Goal: Task Accomplishment & Management: Use online tool/utility

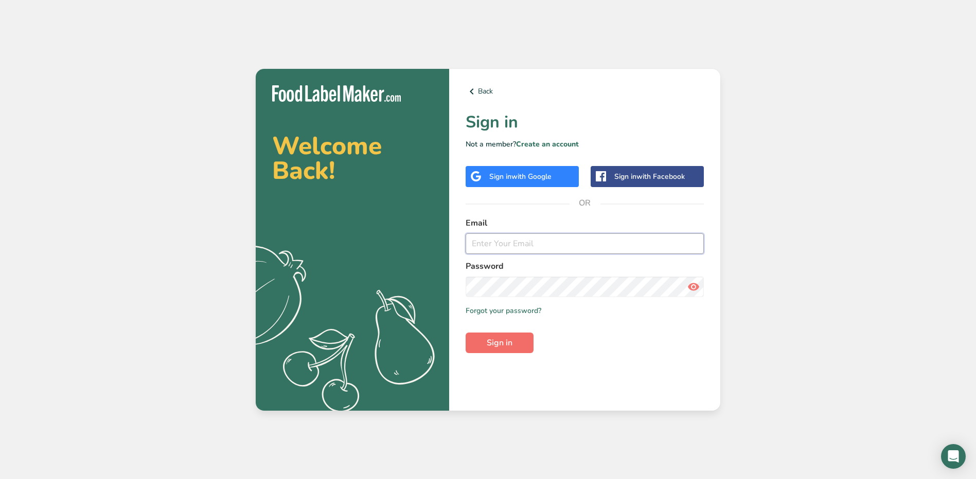
type input "[PERSON_NAME][EMAIL_ADDRESS][PERSON_NAME][DOMAIN_NAME]"
click at [516, 343] on button "Sign in" at bounding box center [500, 343] width 68 height 21
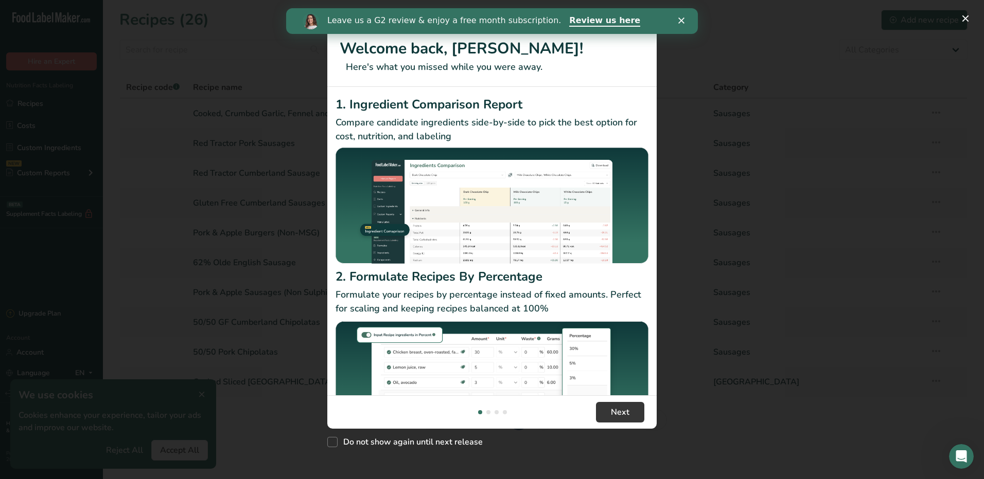
click at [681, 20] on polygon "Close" at bounding box center [681, 20] width 6 height 6
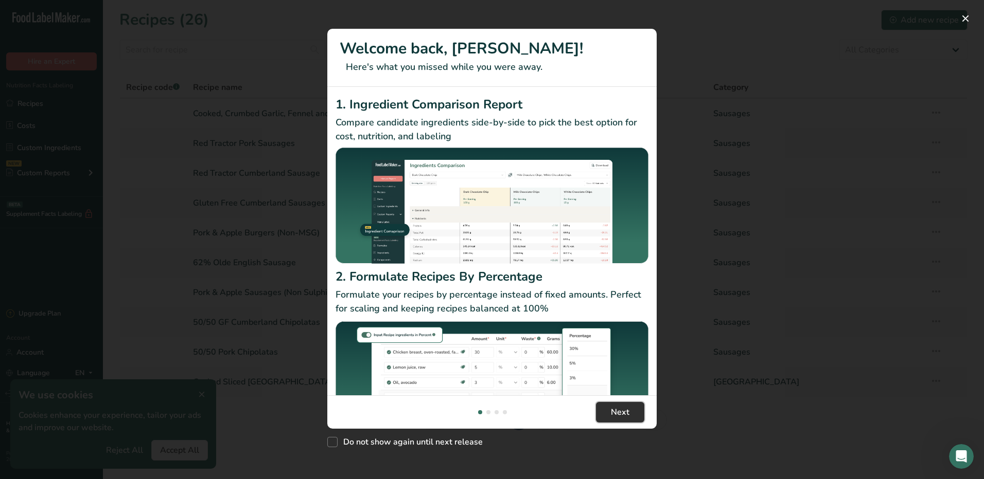
click at [626, 412] on span "Next" at bounding box center [620, 412] width 19 height 12
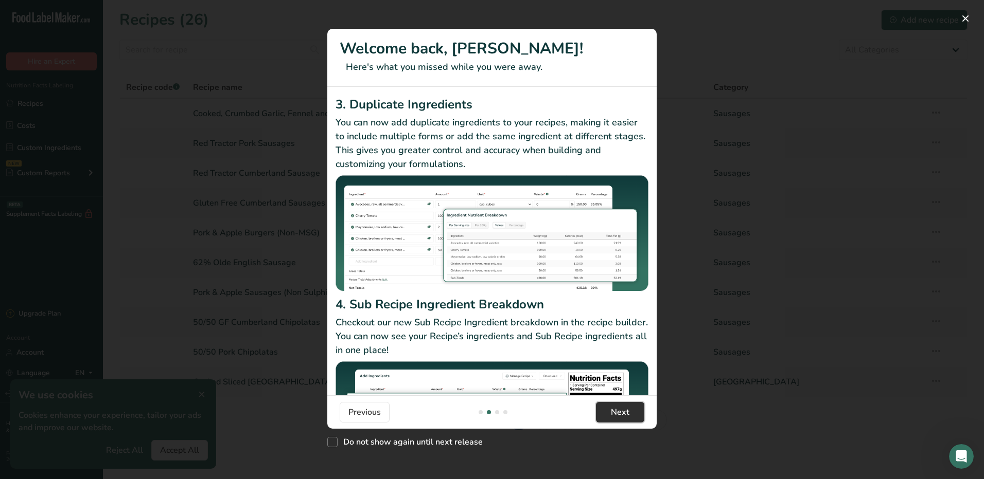
click at [626, 412] on span "Next" at bounding box center [620, 412] width 19 height 12
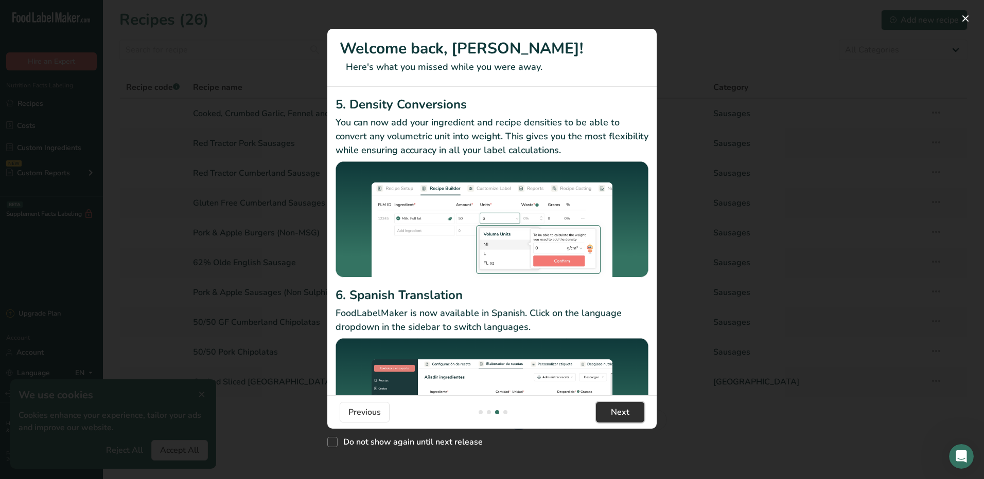
click at [626, 412] on span "Next" at bounding box center [620, 412] width 19 height 12
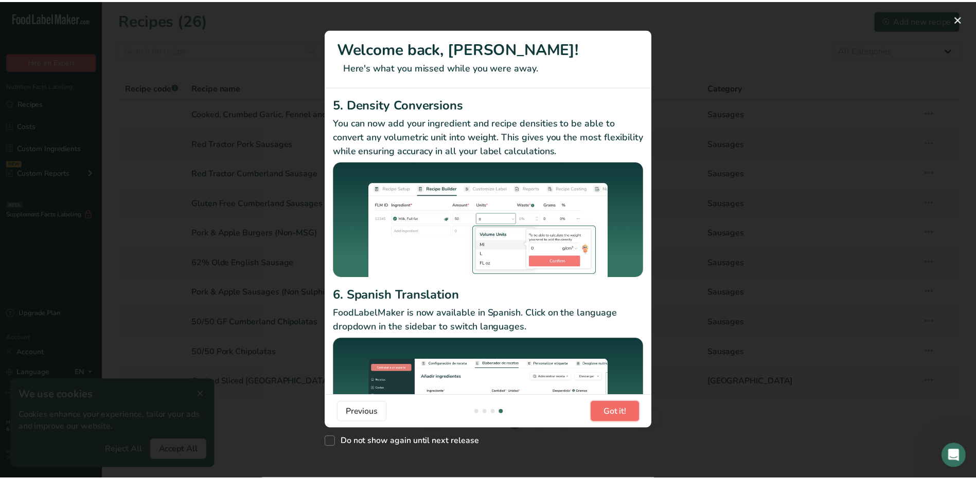
scroll to position [0, 988]
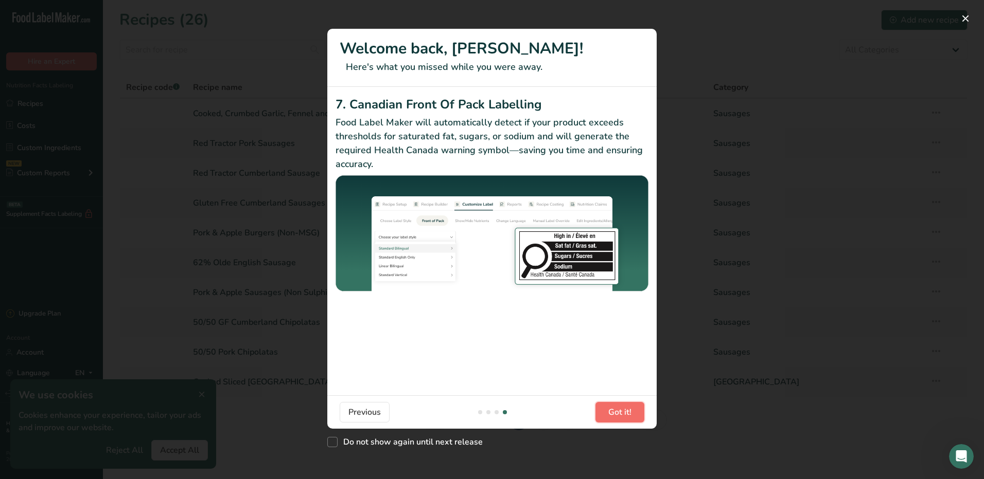
click at [626, 412] on span "Got it!" at bounding box center [619, 412] width 23 height 12
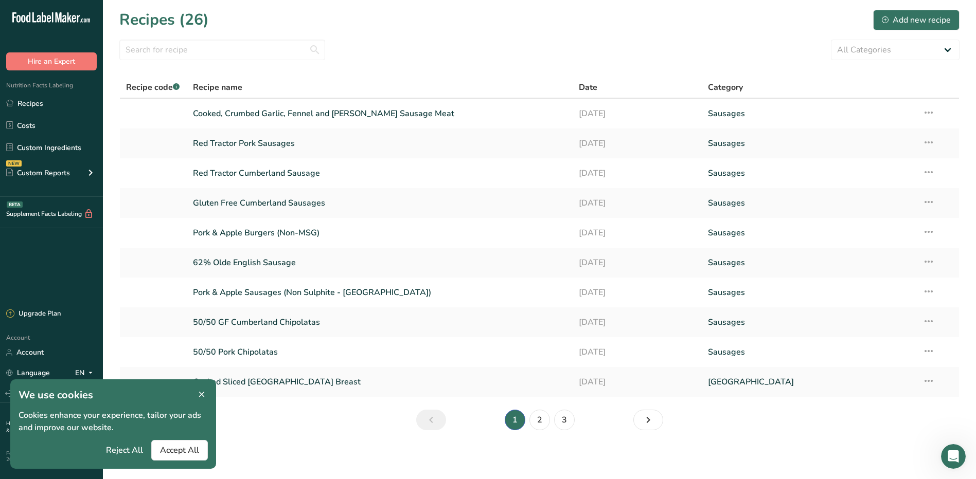
click at [201, 394] on icon at bounding box center [201, 395] width 9 height 14
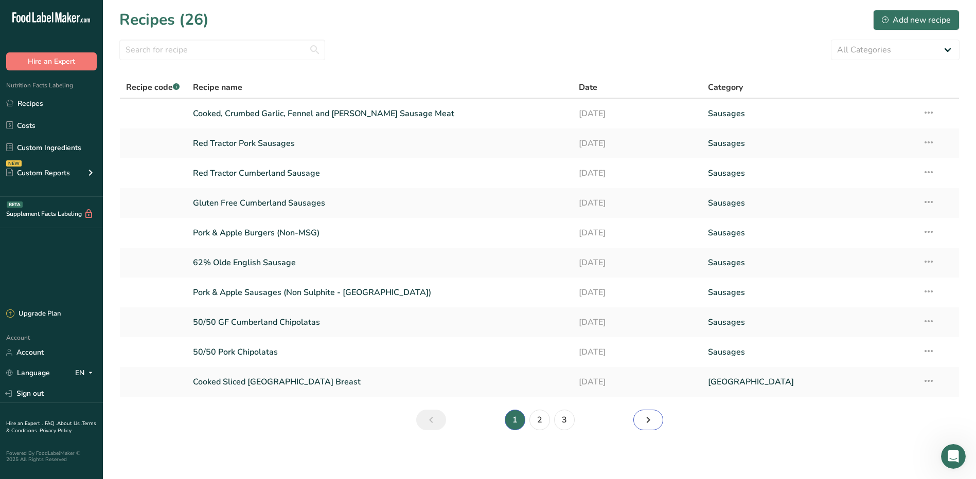
click at [646, 423] on icon "Next page" at bounding box center [648, 420] width 12 height 19
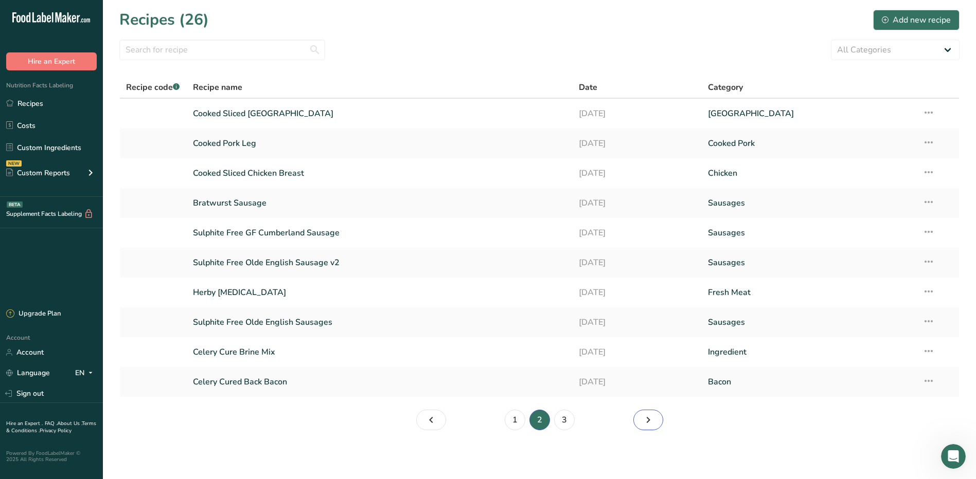
click at [646, 414] on icon "Page 3." at bounding box center [648, 420] width 12 height 19
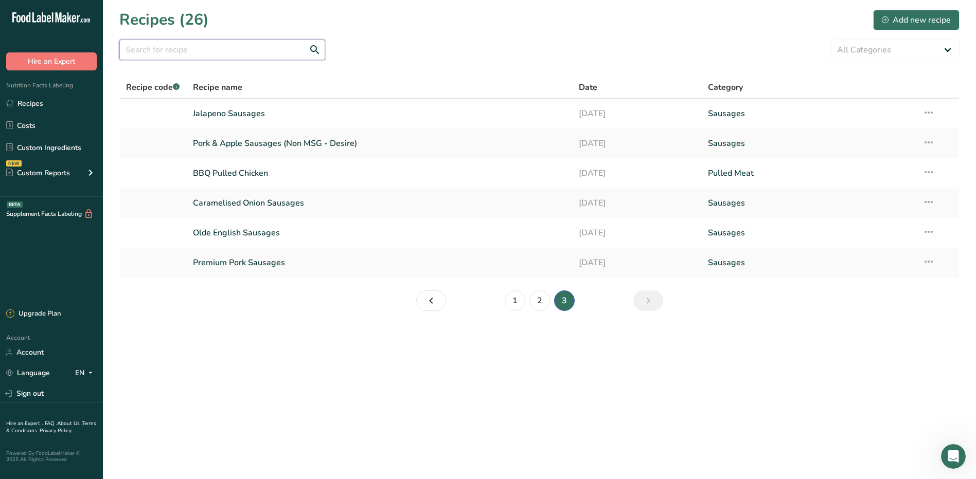
click at [182, 53] on input "text" at bounding box center [222, 50] width 206 height 21
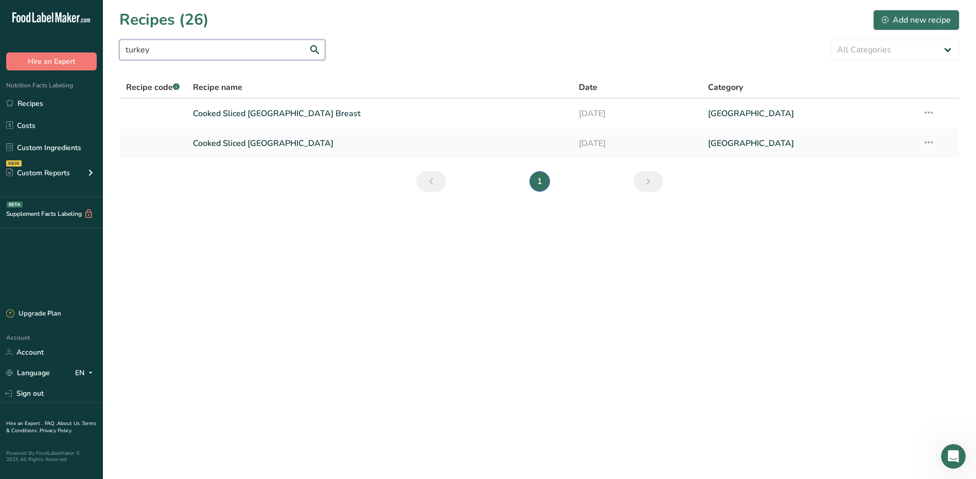
type input "turkey"
click at [194, 212] on main "Recipes (26) Add new recipe turkey All Categories Bacon Baked Goods [GEOGRAPHIC…" at bounding box center [488, 239] width 976 height 479
click at [52, 149] on link "Custom Ingredients" at bounding box center [51, 148] width 103 height 20
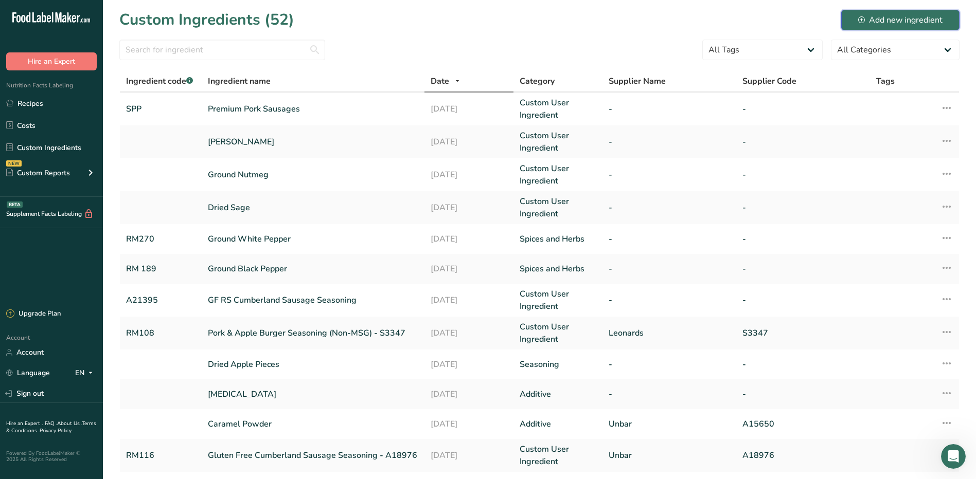
click at [904, 23] on div "Add new ingredient" at bounding box center [900, 20] width 84 height 12
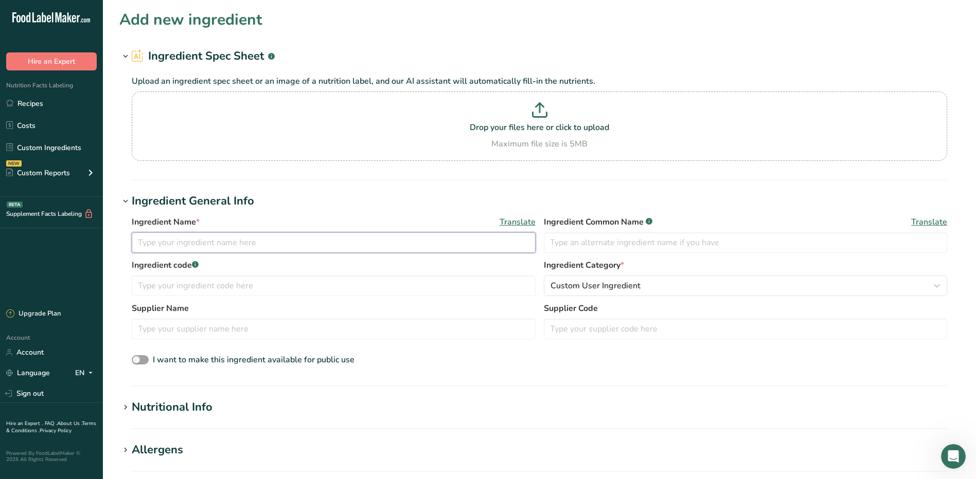
click at [210, 245] on input "text" at bounding box center [334, 243] width 404 height 21
type input "Hot Cranberry Jelly"
click at [199, 329] on input "text" at bounding box center [334, 329] width 404 height 21
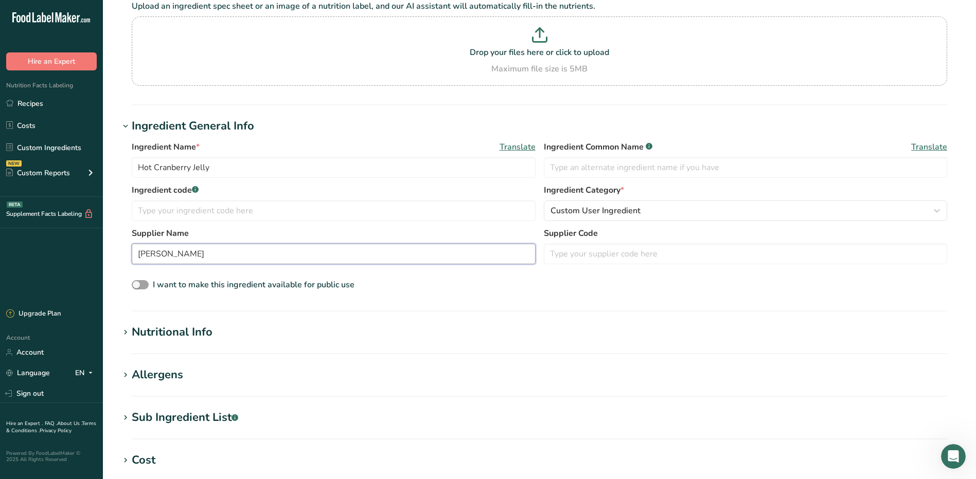
scroll to position [103, 0]
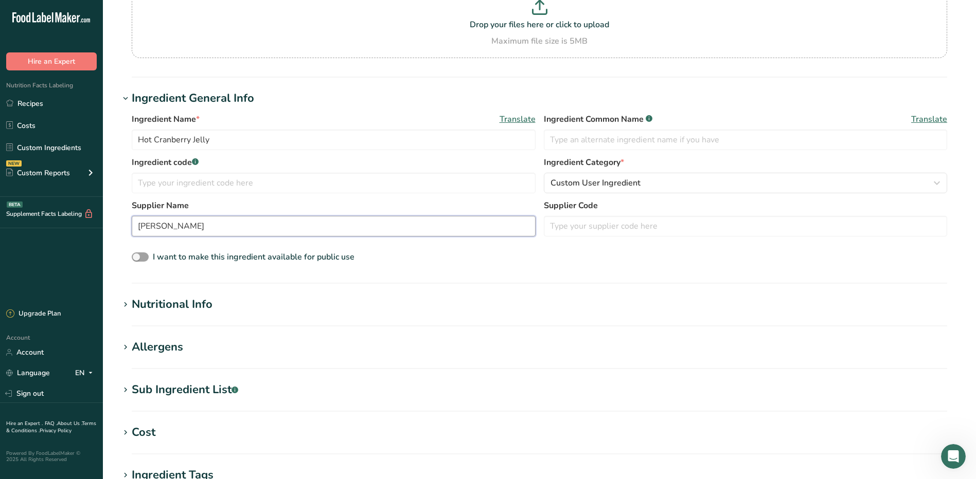
type input "[PERSON_NAME]"
click at [155, 306] on div "Nutritional Info" at bounding box center [172, 304] width 81 height 17
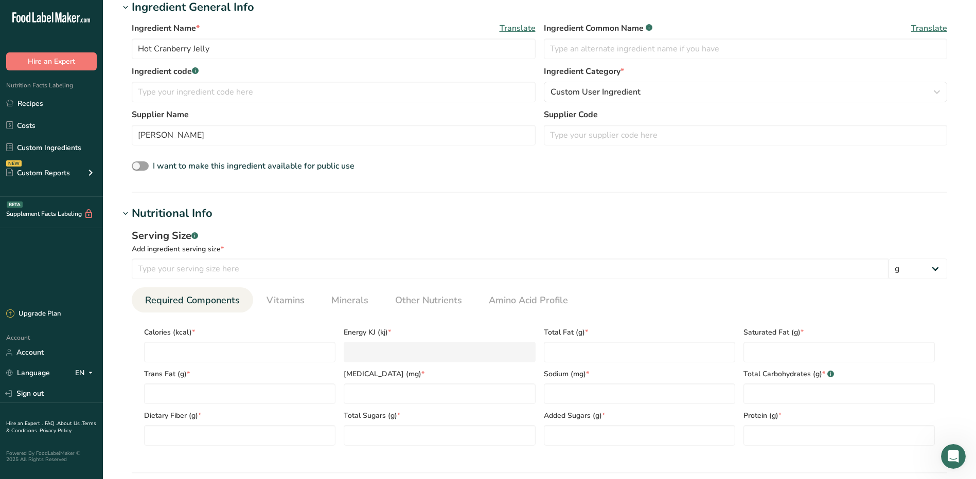
scroll to position [206, 0]
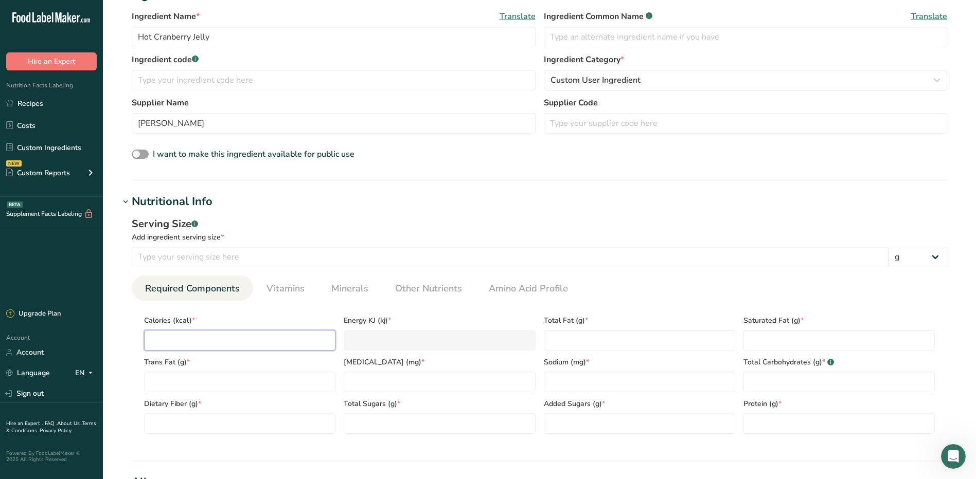
click at [207, 337] on input "number" at bounding box center [239, 340] width 191 height 21
type input "2"
type KJ "8.4"
type input "26"
type KJ "108.8"
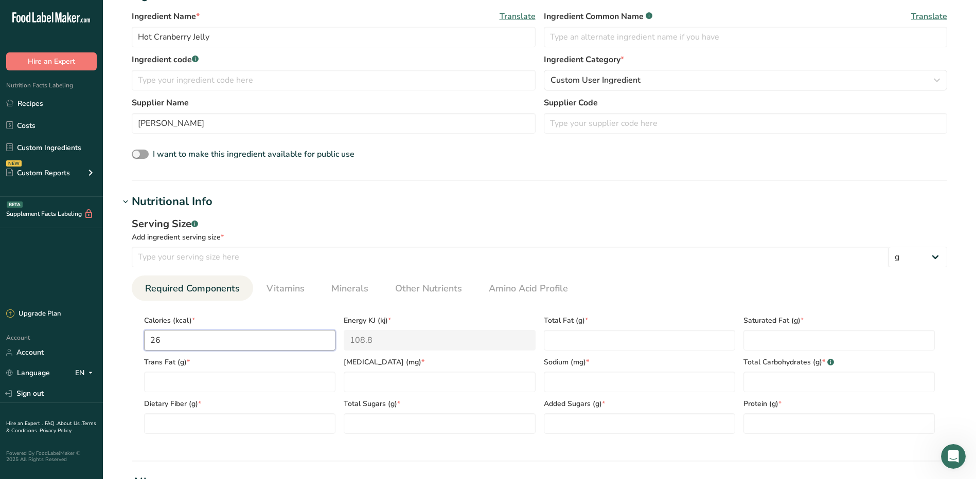
type input "269"
type KJ "1125.5"
type input "269"
click at [586, 339] on Fat "number" at bounding box center [639, 340] width 191 height 21
type Fat "0"
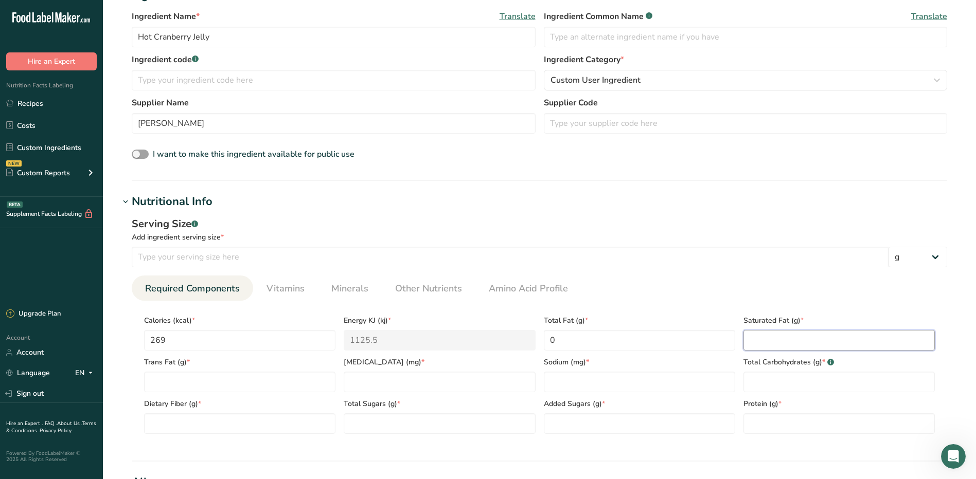
click at [790, 341] on Fat "number" at bounding box center [838, 340] width 191 height 21
type Fat "0"
click at [190, 381] on Fat "number" at bounding box center [239, 382] width 191 height 21
type Fat "0"
click at [379, 382] on input "number" at bounding box center [439, 382] width 191 height 21
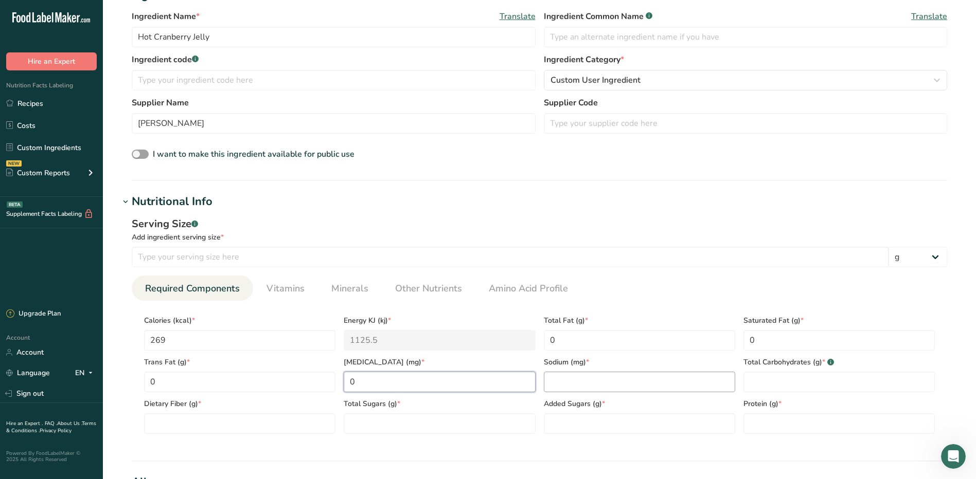
type input "0"
click at [563, 381] on input "number" at bounding box center [639, 382] width 191 height 21
click at [773, 381] on Carbohydrates "number" at bounding box center [838, 382] width 191 height 21
type Carbohydrates "66"
click at [403, 426] on Sugars "number" at bounding box center [439, 424] width 191 height 21
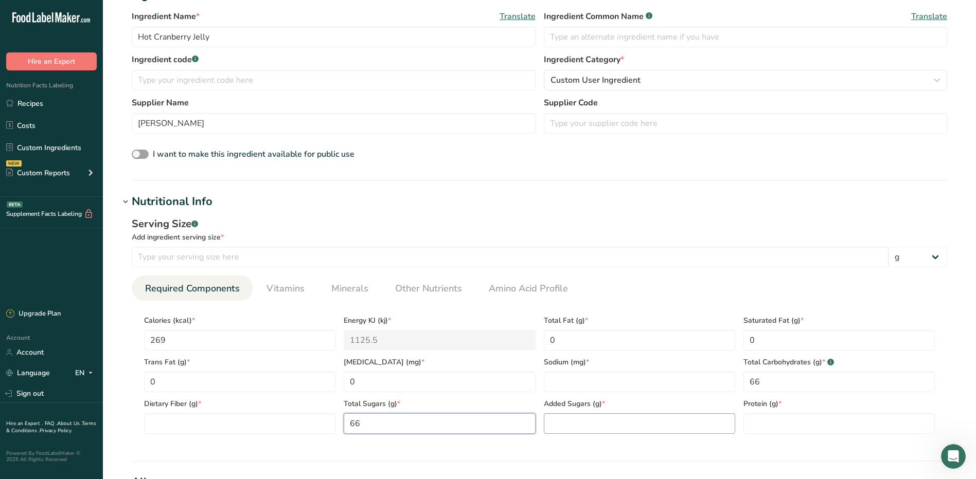
type Sugars "66"
click at [565, 420] on Sugars "number" at bounding box center [639, 424] width 191 height 21
type Sugars "66"
click at [754, 424] on input "number" at bounding box center [838, 424] width 191 height 21
type input "0"
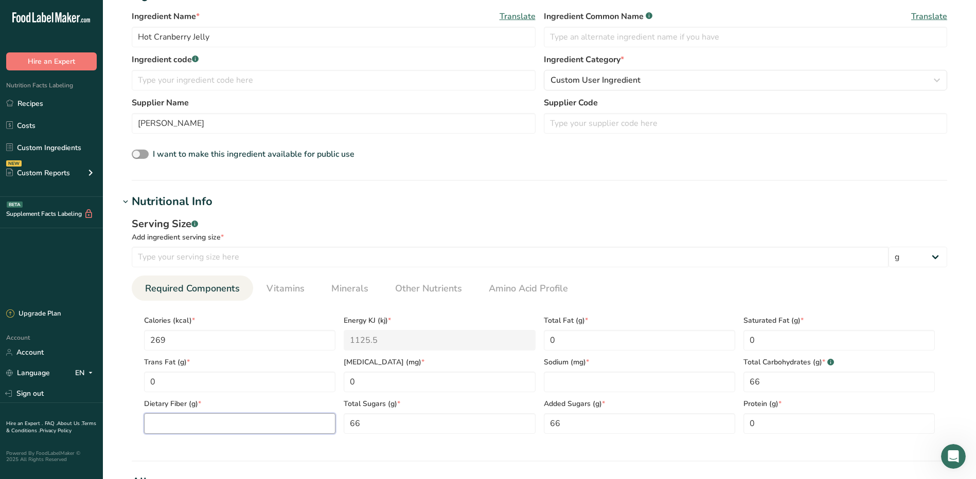
click at [149, 424] on Fiber "number" at bounding box center [239, 424] width 191 height 21
type Fiber "0"
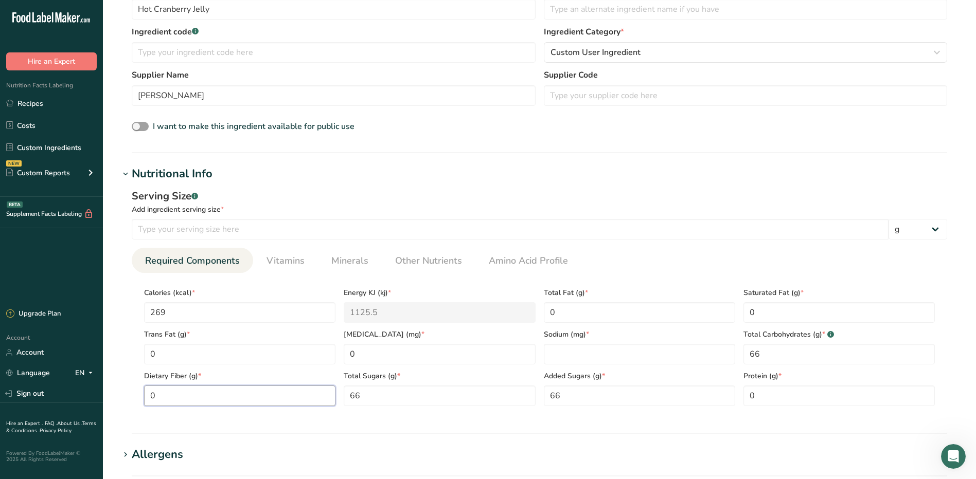
scroll to position [257, 0]
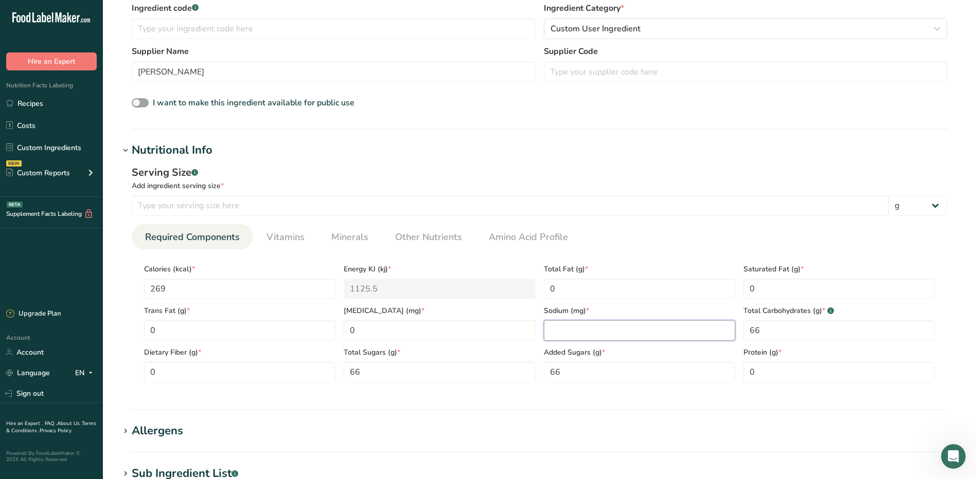
click at [582, 336] on input "number" at bounding box center [639, 331] width 191 height 21
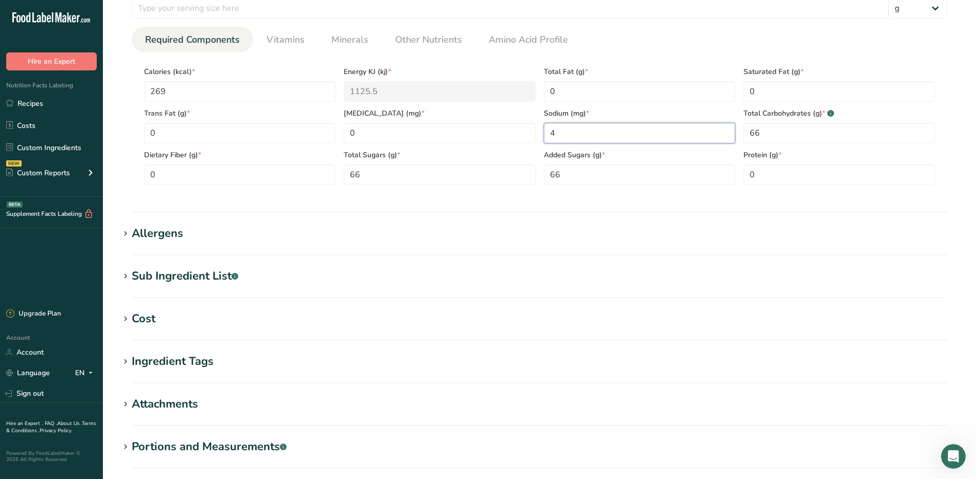
scroll to position [463, 0]
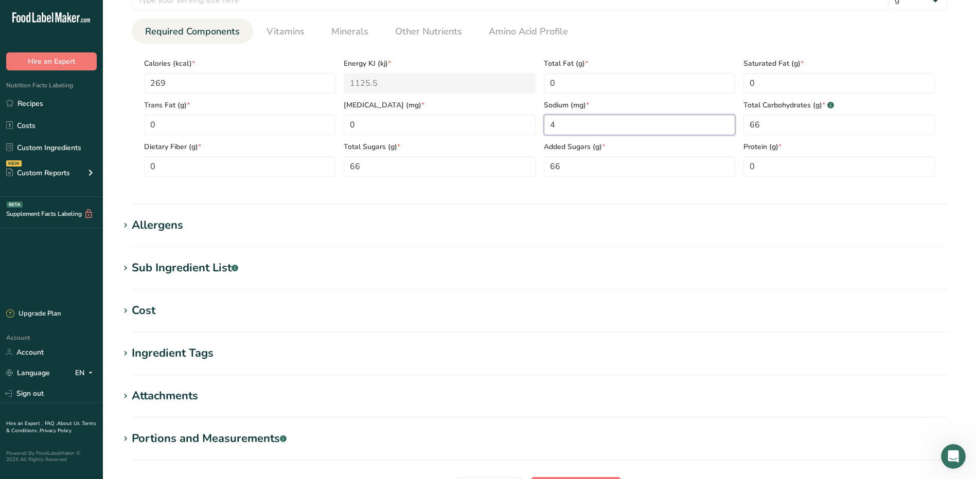
type input "4"
click at [168, 221] on div "Allergens" at bounding box center [157, 225] width 51 height 17
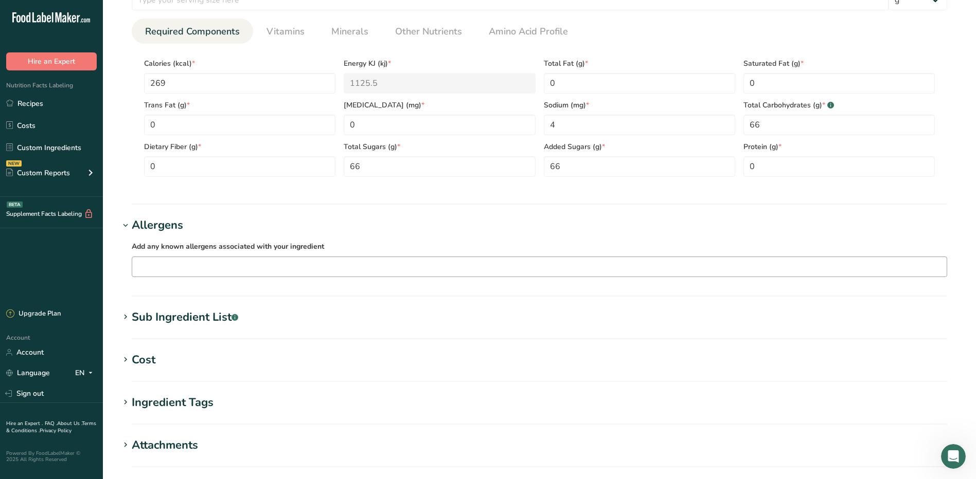
click at [198, 269] on input "text" at bounding box center [539, 267] width 814 height 16
click at [249, 223] on h1 "Allergens" at bounding box center [539, 225] width 840 height 17
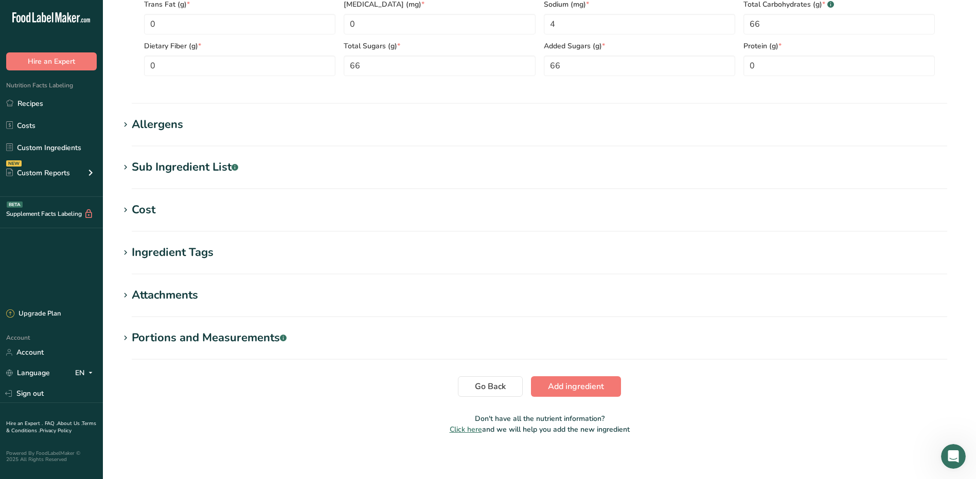
scroll to position [569, 0]
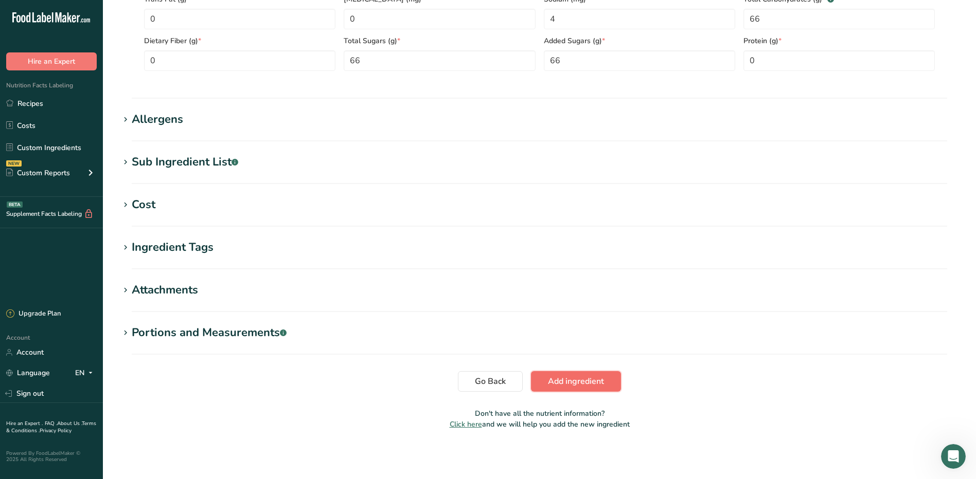
click at [543, 382] on button "Add ingredient" at bounding box center [576, 381] width 90 height 21
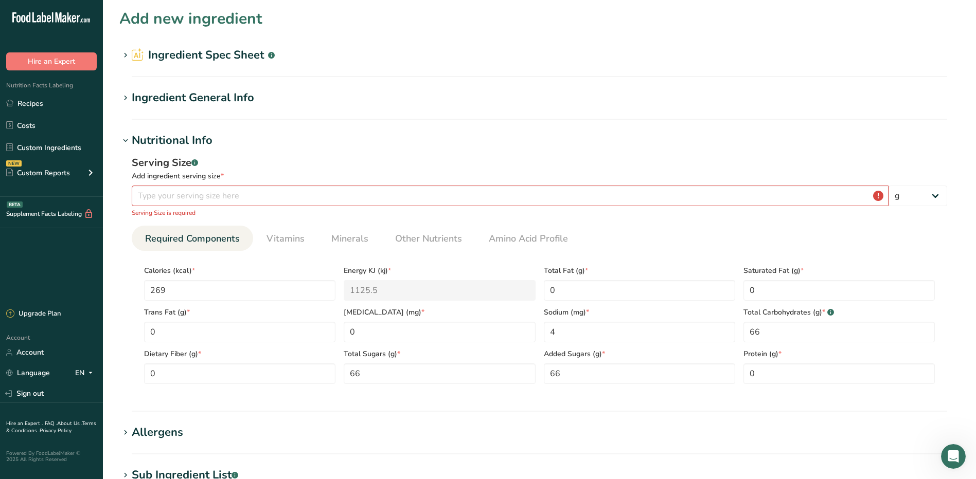
scroll to position [0, 0]
click at [224, 202] on input "number" at bounding box center [510, 197] width 757 height 21
type input "0"
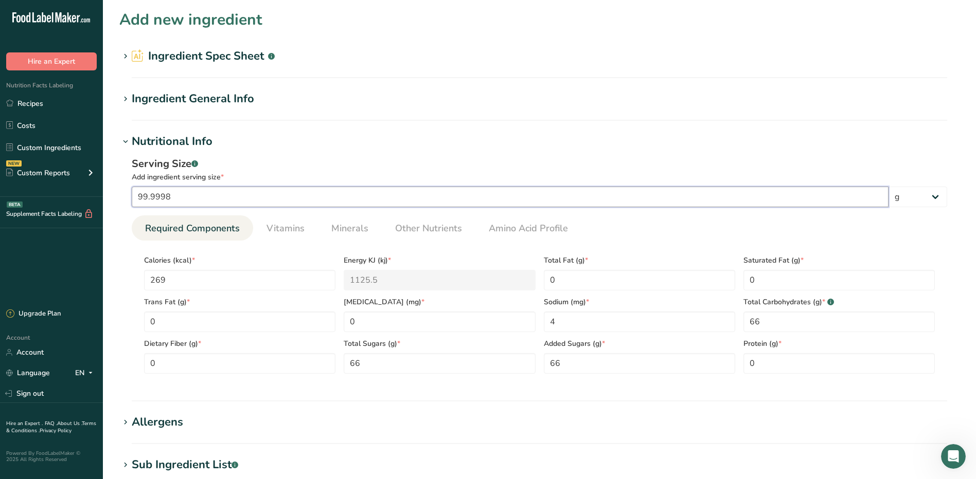
scroll to position [303, 0]
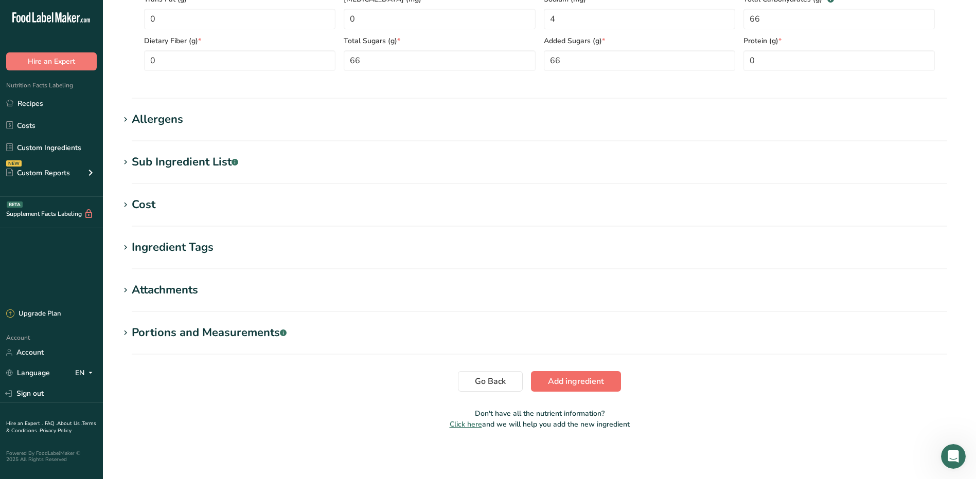
type input "99.9998"
click at [545, 384] on button "Add ingredient" at bounding box center [576, 381] width 90 height 21
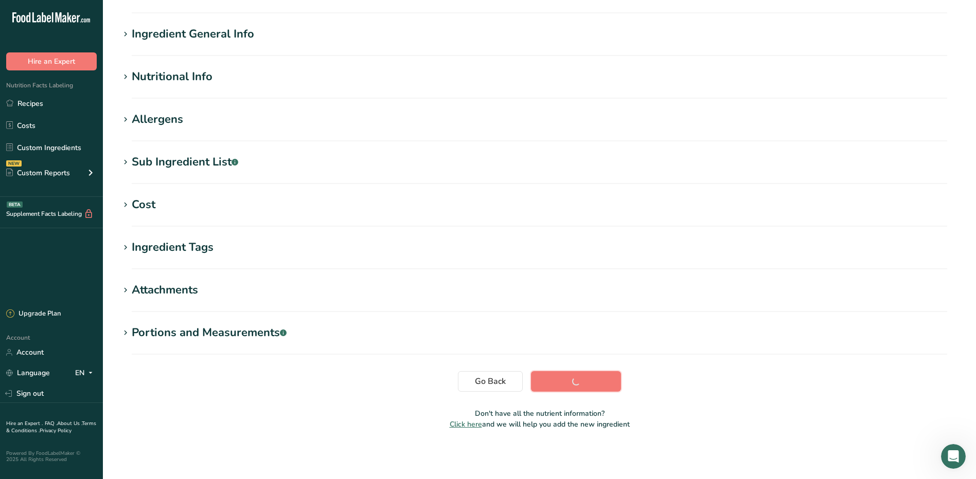
scroll to position [65, 0]
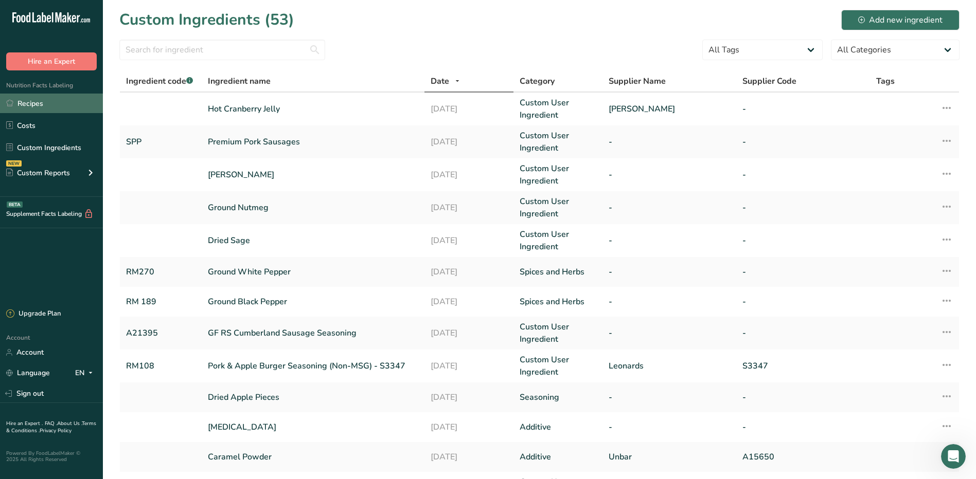
click at [29, 103] on link "Recipes" at bounding box center [51, 104] width 103 height 20
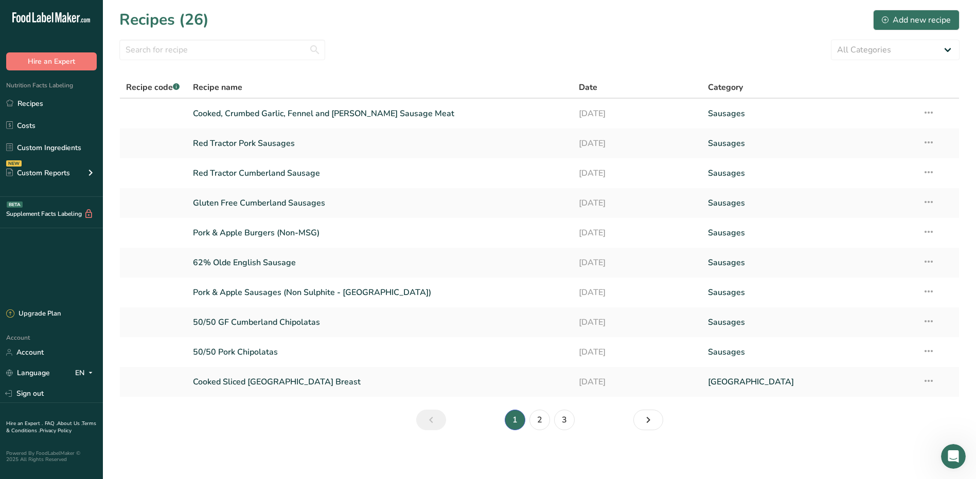
click at [485, 23] on div "Recipes (26) Add new recipe" at bounding box center [539, 19] width 840 height 23
click at [914, 25] on div "Add new recipe" at bounding box center [916, 20] width 69 height 12
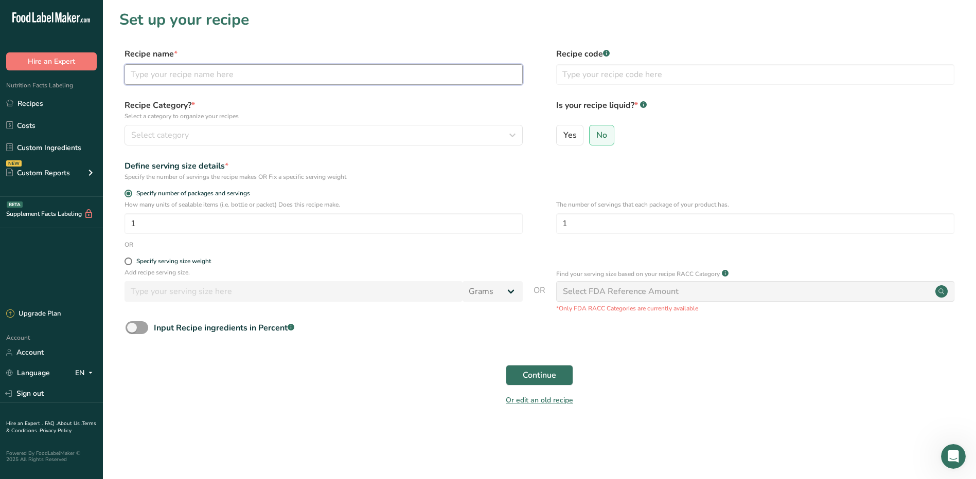
click at [194, 73] on input "text" at bounding box center [324, 74] width 398 height 21
type input "Turkey & Cranberry Sausages"
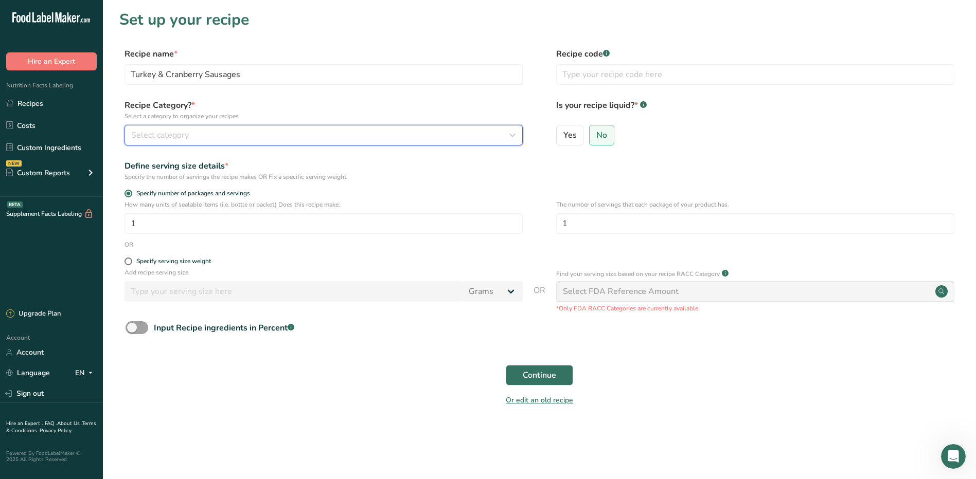
click at [161, 133] on span "Select category" at bounding box center [160, 135] width 58 height 12
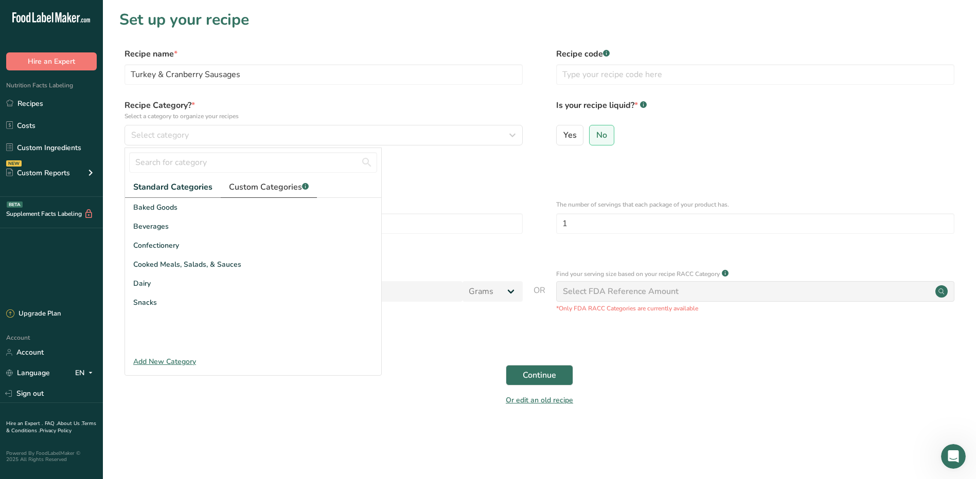
click at [264, 191] on span "Custom Categories .a-a{fill:#347362;}.b-a{fill:#fff;}" at bounding box center [269, 187] width 80 height 12
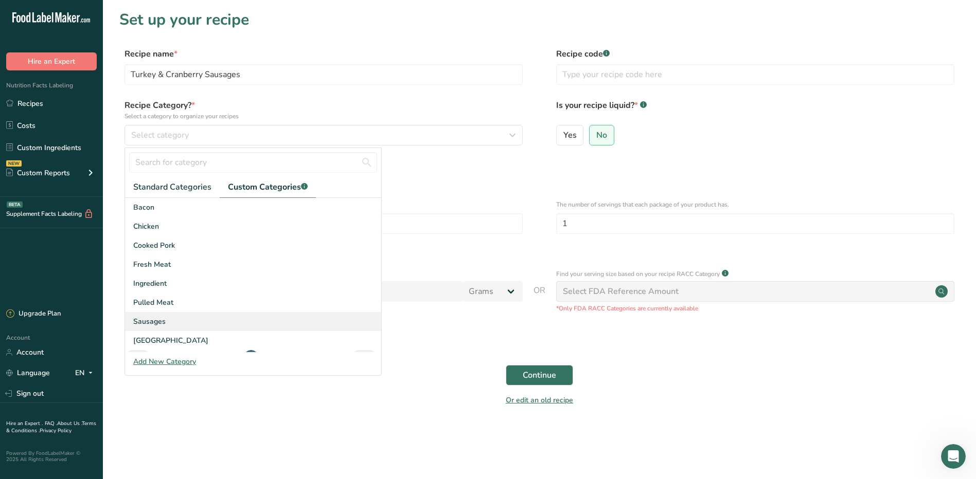
click at [152, 327] on span "Sausages" at bounding box center [149, 321] width 32 height 11
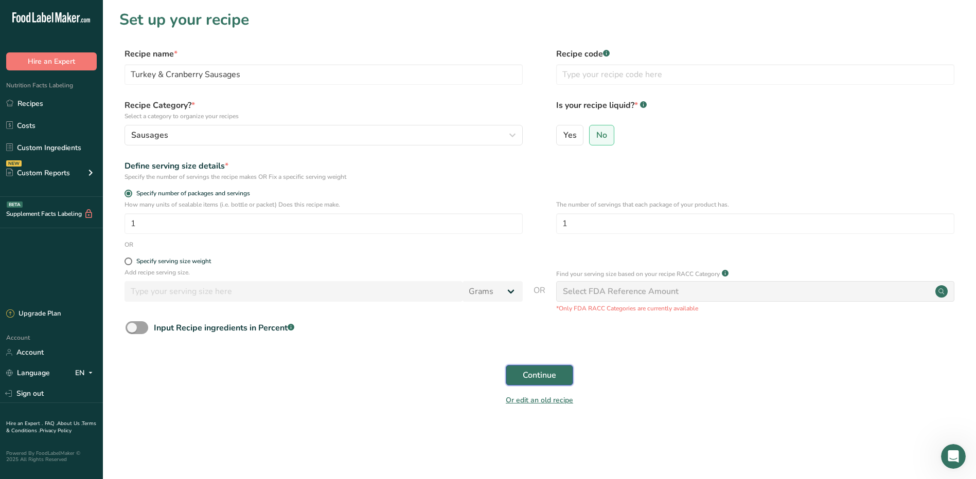
click at [543, 371] on span "Continue" at bounding box center [539, 375] width 33 height 12
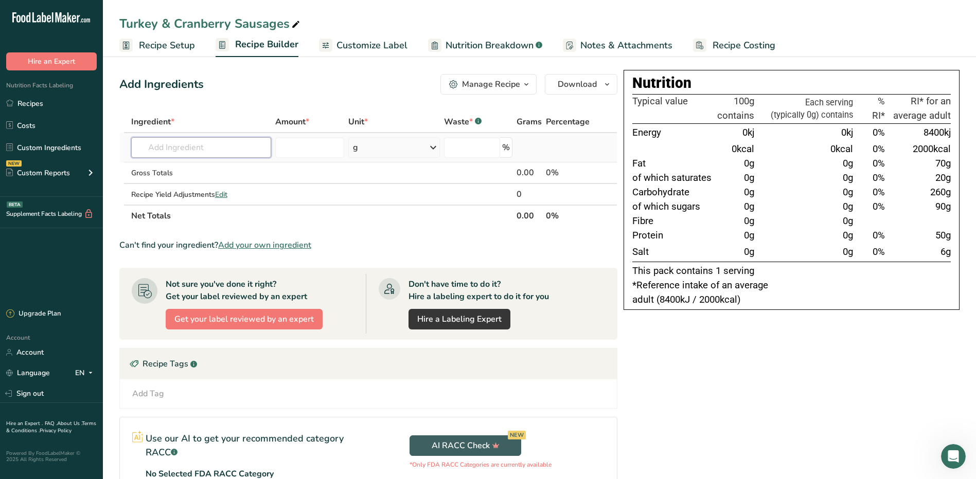
click at [196, 151] on input "text" at bounding box center [201, 147] width 140 height 21
type input "hot cranbe"
click at [191, 167] on p "Hot Cranberry Jelly" at bounding box center [175, 168] width 72 height 11
type input "Hot Cranberry Jelly"
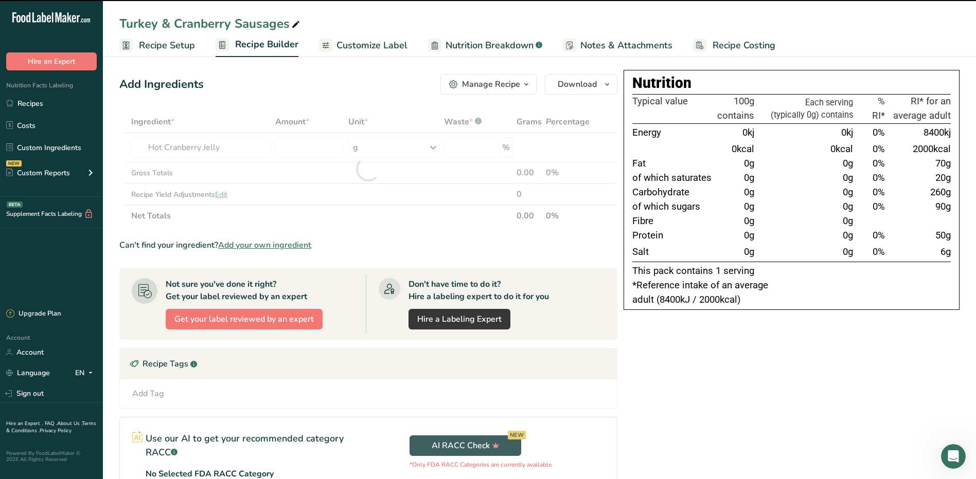
type input "0"
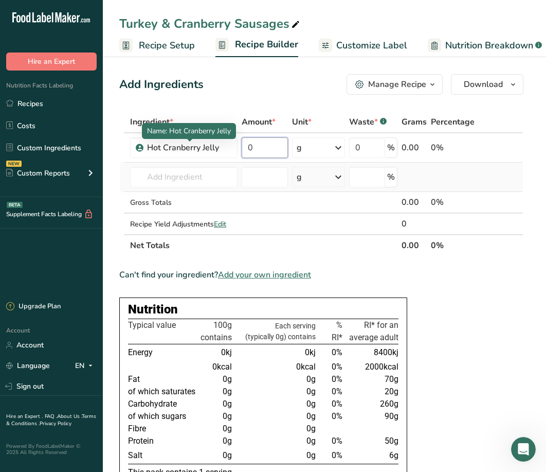
drag, startPoint x: 271, startPoint y: 147, endPoint x: 495, endPoint y: 168, distance: 224.8
click at [180, 137] on body ".a-20{fill:#fff;} Hire an Expert Nutrition Facts Labeling Recipes Costs Custom …" at bounding box center [273, 429] width 546 height 859
type input "2"
type input "3.8"
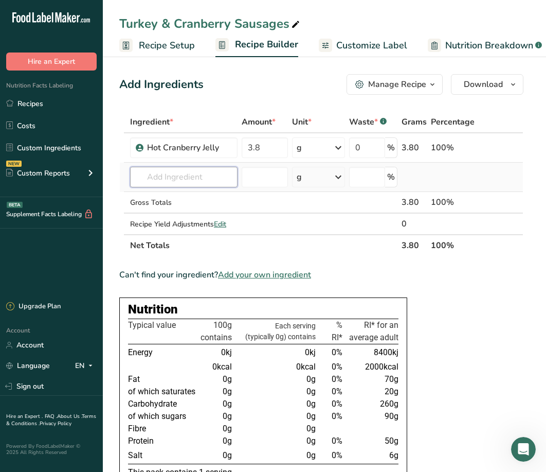
click at [174, 177] on div "Ingredient * Amount * Unit * Waste * .a-a{fill:#347362;}.b-a{fill:#fff;} Grams …" at bounding box center [321, 183] width 404 height 145
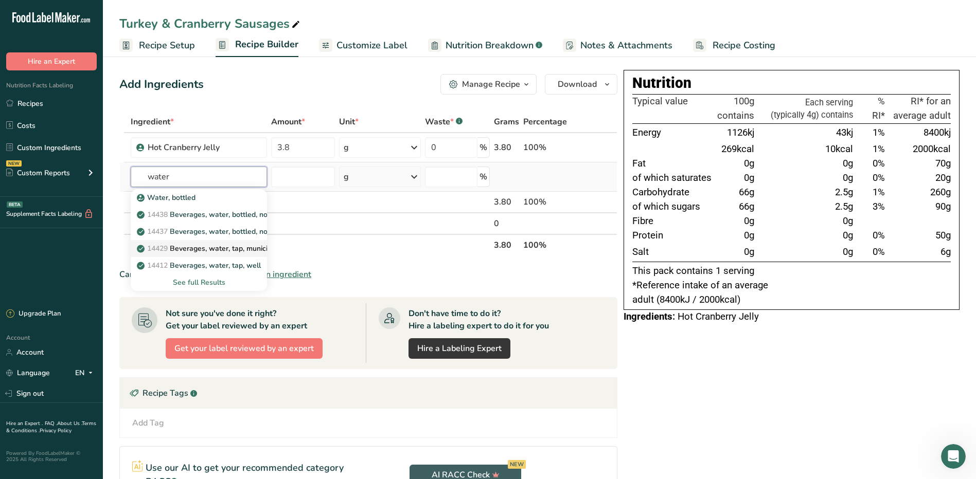
type input "water"
click at [239, 248] on p "14429 [GEOGRAPHIC_DATA], water, tap, municipal" at bounding box center [208, 248] width 139 height 11
type input "Beverages, water, tap, municipal"
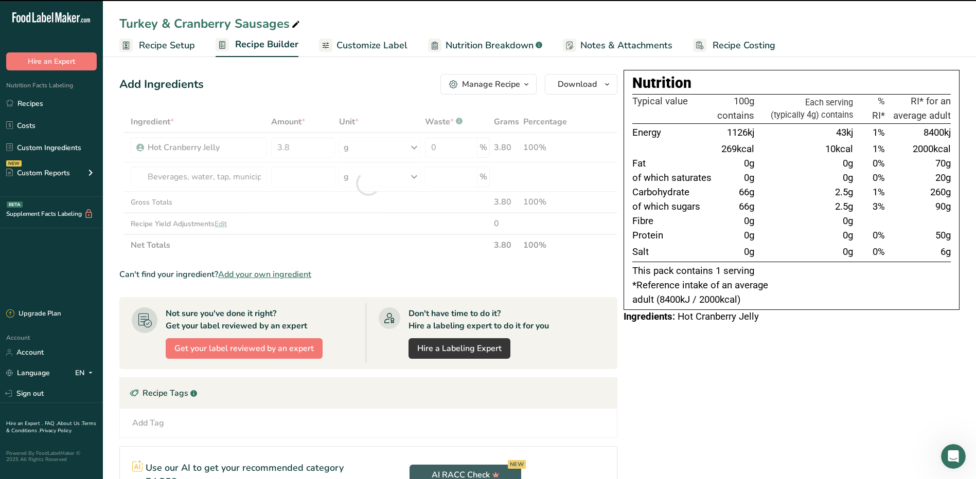
type input "0"
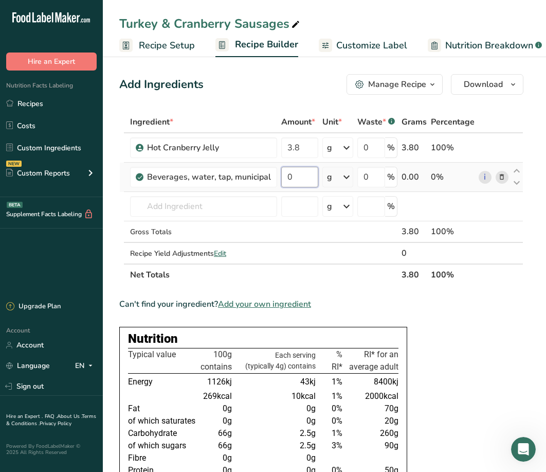
drag, startPoint x: 295, startPoint y: 175, endPoint x: 327, endPoint y: 179, distance: 31.6
click at [281, 179] on input "0" at bounding box center [299, 177] width 37 height 21
type input "7.6"
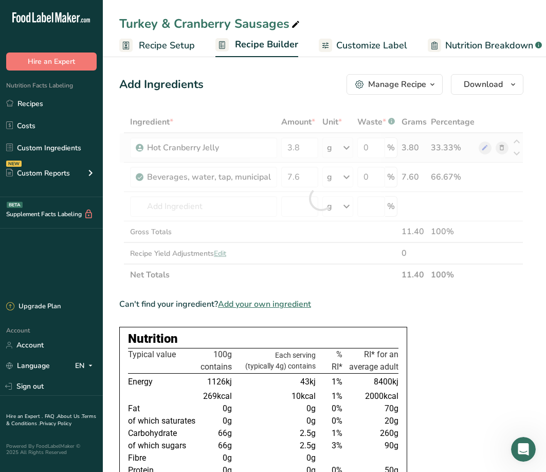
click at [351, 147] on div "Ingredient * Amount * Unit * Waste * .a-a{fill:#347362;}.b-a{fill:#fff;} Grams …" at bounding box center [321, 198] width 404 height 174
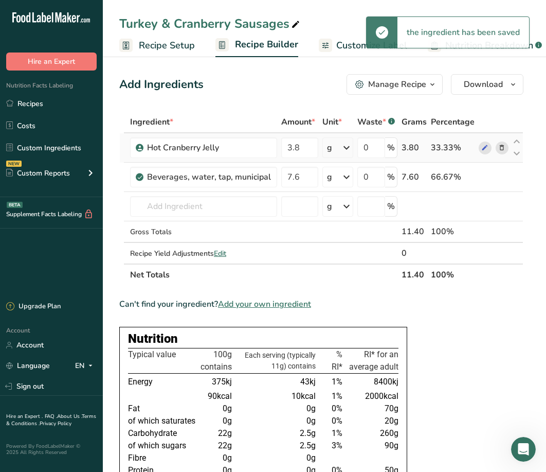
click at [348, 147] on icon at bounding box center [347, 147] width 12 height 19
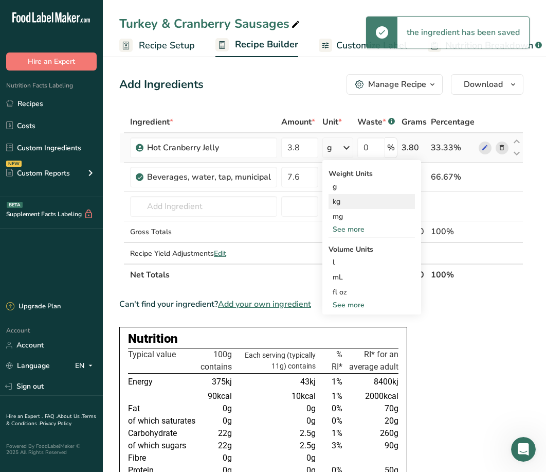
click at [346, 204] on div "kg" at bounding box center [372, 201] width 86 height 15
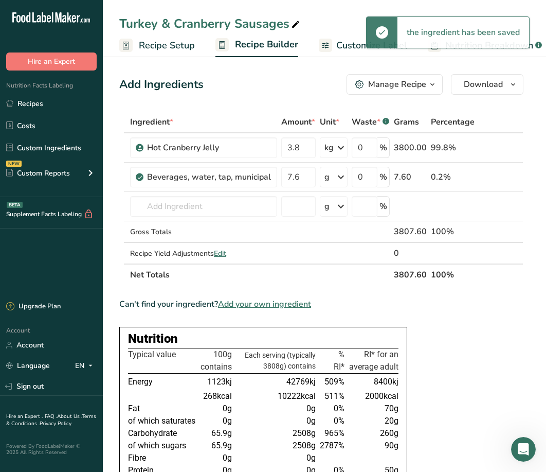
click at [342, 177] on icon at bounding box center [341, 177] width 12 height 19
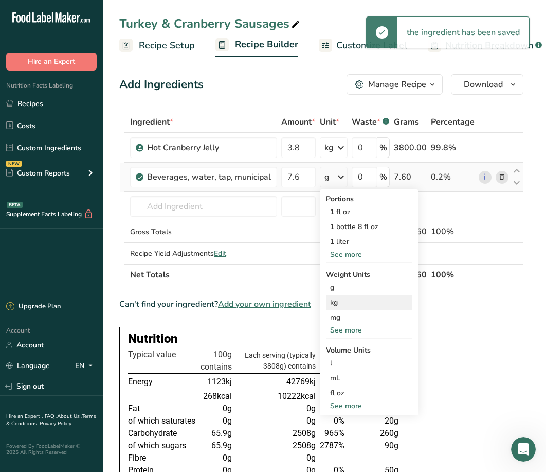
click at [341, 303] on div "kg" at bounding box center [369, 302] width 86 height 15
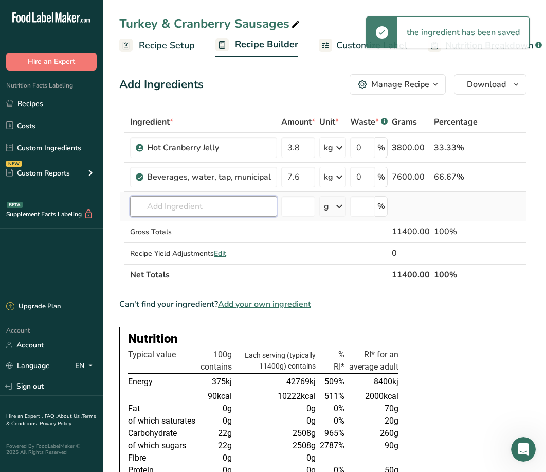
click at [174, 207] on input "text" at bounding box center [203, 206] width 147 height 21
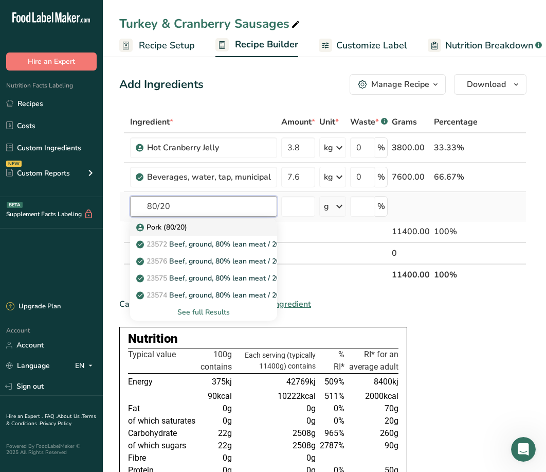
type input "80/20"
click at [149, 229] on p "Pork (80/20)" at bounding box center [162, 227] width 49 height 11
type input "Pork (80/20)"
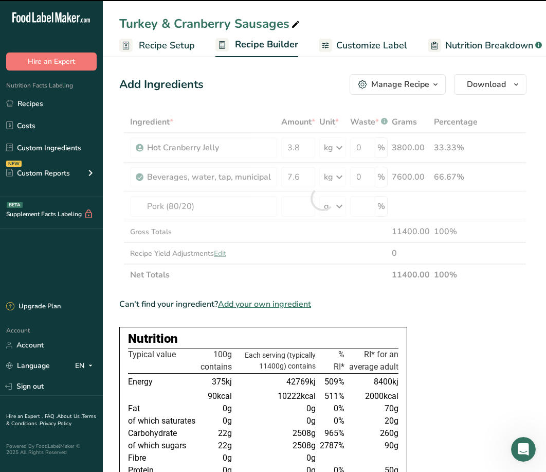
type input "0"
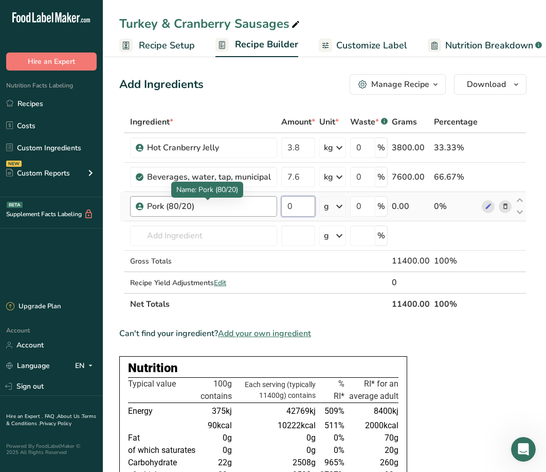
drag, startPoint x: 296, startPoint y: 205, endPoint x: 234, endPoint y: 206, distance: 62.3
click at [234, 206] on tr "Pork (80/20) 0 g Weight Units g kg mg See more Volume Units l Volume units requ…" at bounding box center [323, 206] width 406 height 29
type input "16.9"
click at [339, 207] on div "Ingredient * Amount * Unit * Waste * .a-a{fill:#347362;}.b-a{fill:#fff;} Grams …" at bounding box center [322, 213] width 407 height 204
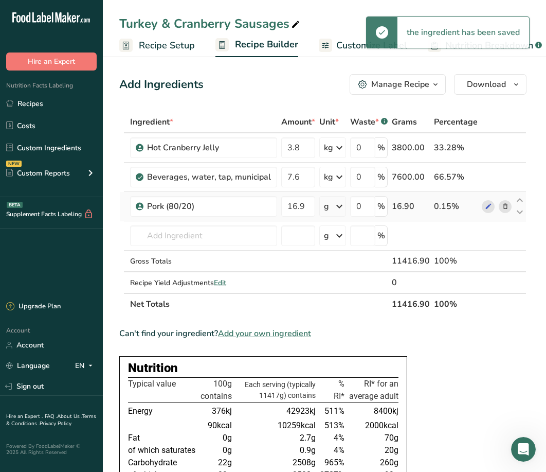
click at [339, 207] on icon at bounding box center [339, 206] width 12 height 19
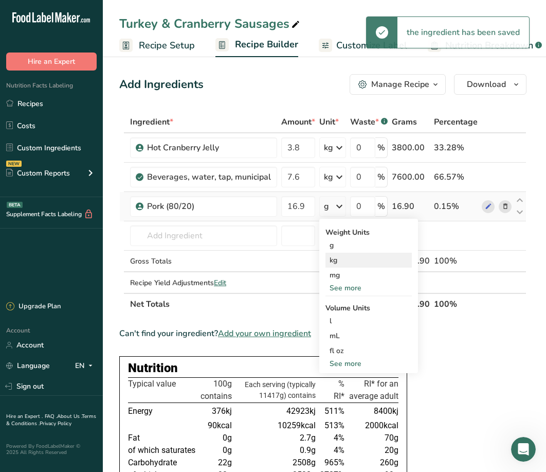
click at [342, 263] on div "kg" at bounding box center [369, 260] width 86 height 15
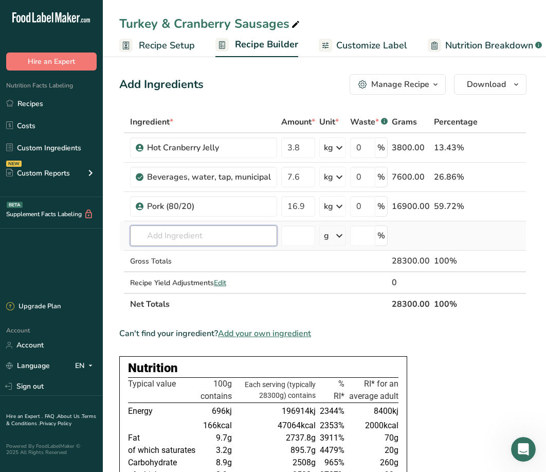
click at [171, 238] on input "text" at bounding box center [203, 235] width 147 height 21
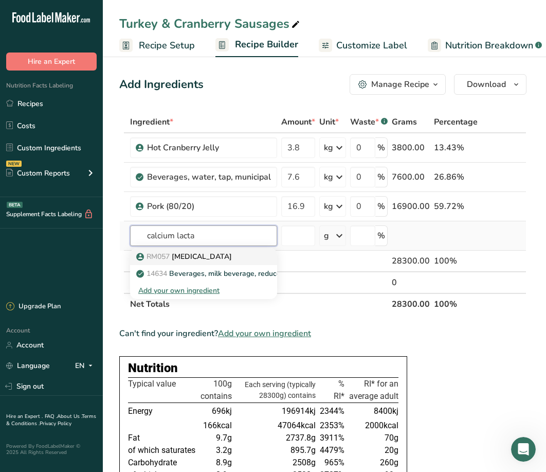
type input "calcium lacta"
click at [172, 261] on p "RM057 [MEDICAL_DATA]" at bounding box center [185, 256] width 94 height 11
type input "[MEDICAL_DATA]"
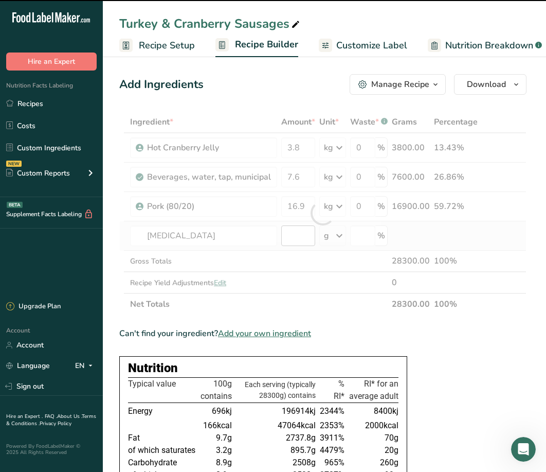
type input "0"
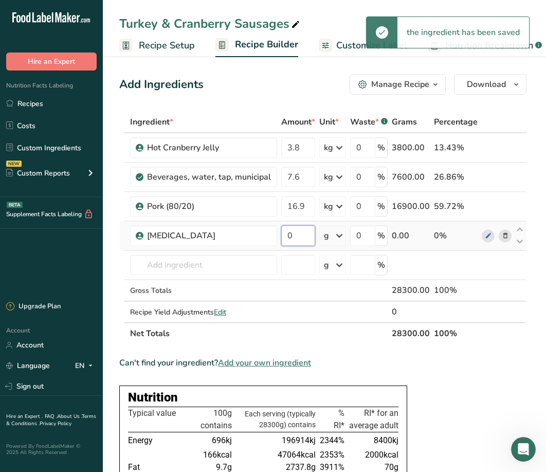
click at [305, 240] on input "0" at bounding box center [298, 235] width 34 height 21
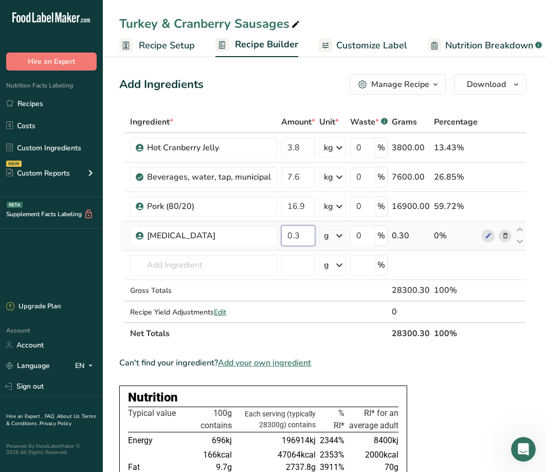
type input "0.3"
click at [340, 237] on div "Ingredient * Amount * Unit * Waste * .a-a{fill:#347362;}.b-a{fill:#fff;} Grams …" at bounding box center [322, 227] width 407 height 233
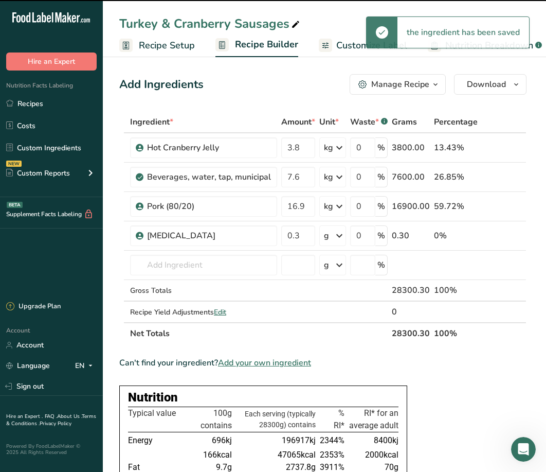
click at [339, 239] on icon at bounding box center [339, 235] width 12 height 19
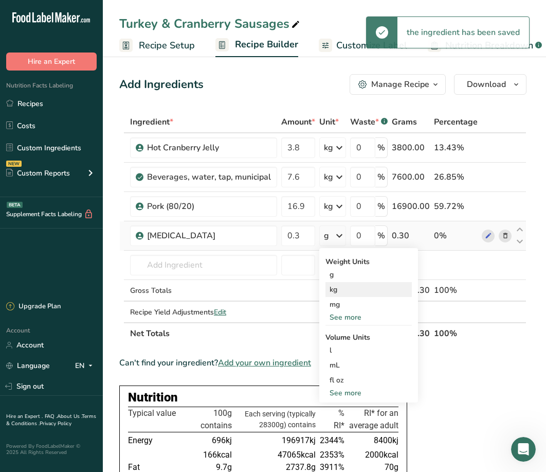
click at [341, 296] on div "kg" at bounding box center [369, 289] width 86 height 15
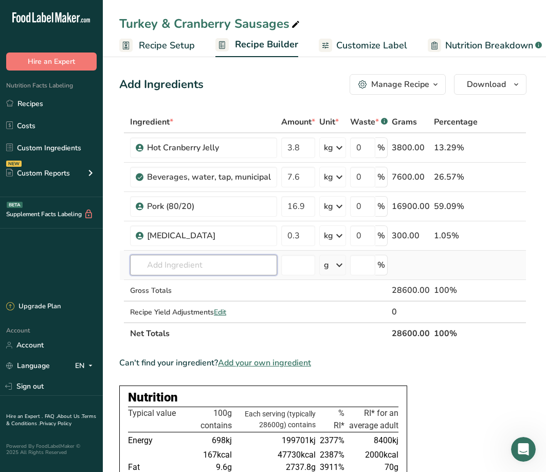
click at [192, 268] on input "text" at bounding box center [203, 265] width 147 height 21
type input "pinhead"
click at [175, 290] on p "RM059 Pinhead [PERSON_NAME]" at bounding box center [198, 285] width 120 height 11
type input "Pinhead [PERSON_NAME]"
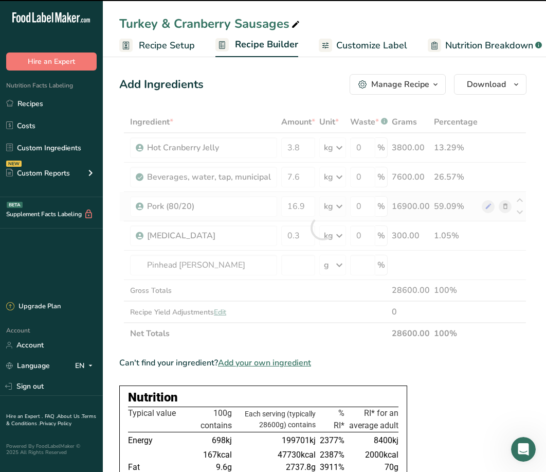
type input "0"
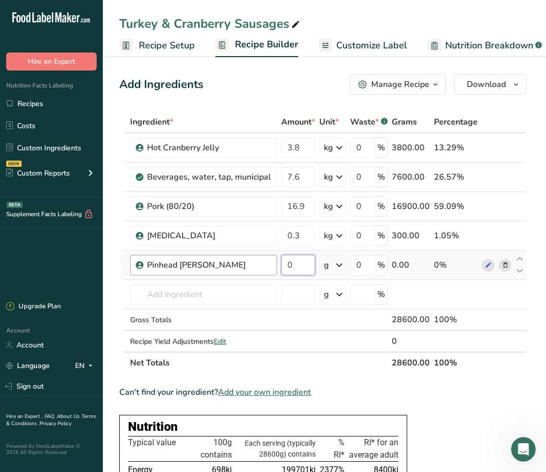
drag, startPoint x: 305, startPoint y: 263, endPoint x: 159, endPoint y: 256, distance: 146.3
click at [156, 257] on tr "Pinhead [PERSON_NAME] 0 g Weight Units g kg mg See more Volume Units l Volume u…" at bounding box center [323, 265] width 406 height 29
type input "5.6"
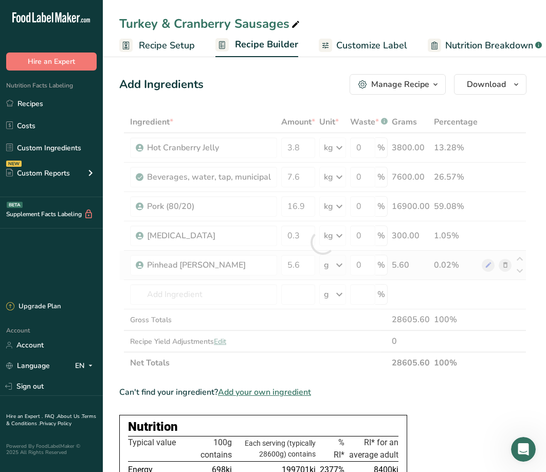
click at [340, 267] on div "Ingredient * Amount * Unit * Waste * .a-a{fill:#347362;}.b-a{fill:#fff;} Grams …" at bounding box center [322, 242] width 407 height 262
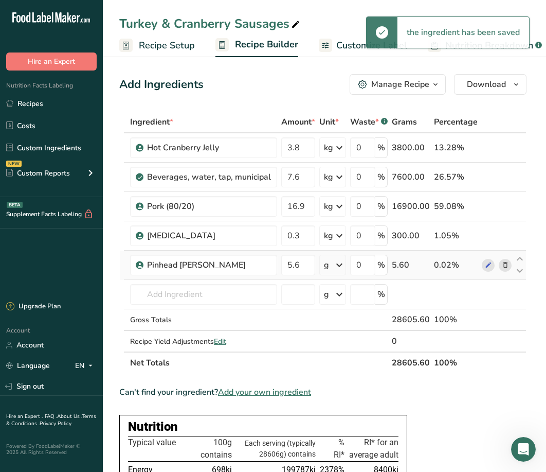
click at [337, 266] on icon at bounding box center [339, 265] width 12 height 19
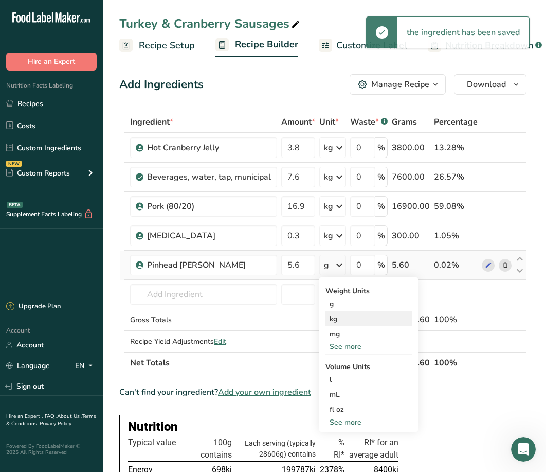
click at [344, 319] on div "kg" at bounding box center [369, 318] width 86 height 15
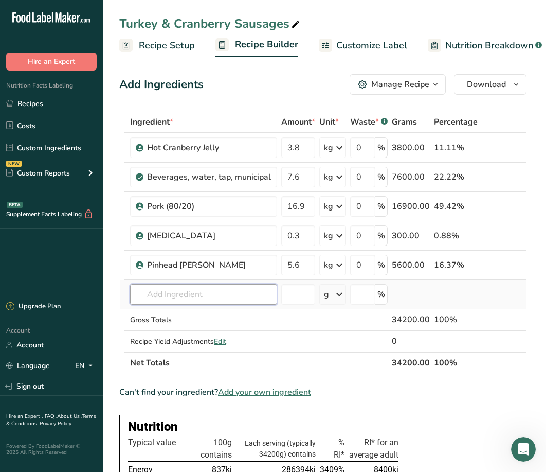
click at [156, 293] on input "text" at bounding box center [203, 294] width 147 height 21
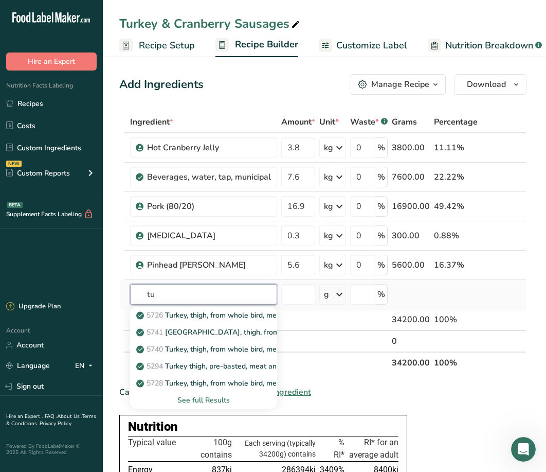
type input "t"
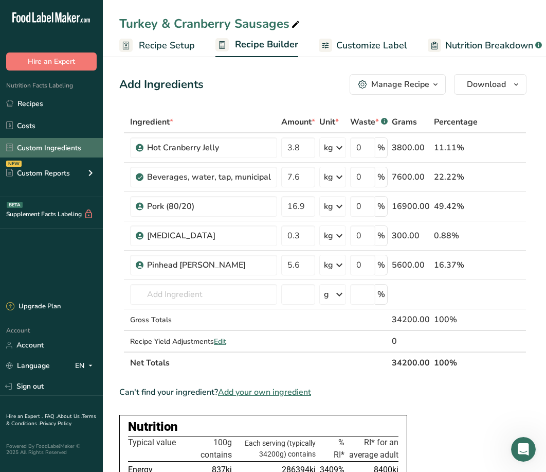
click at [48, 143] on link "Custom Ingredients" at bounding box center [51, 148] width 103 height 20
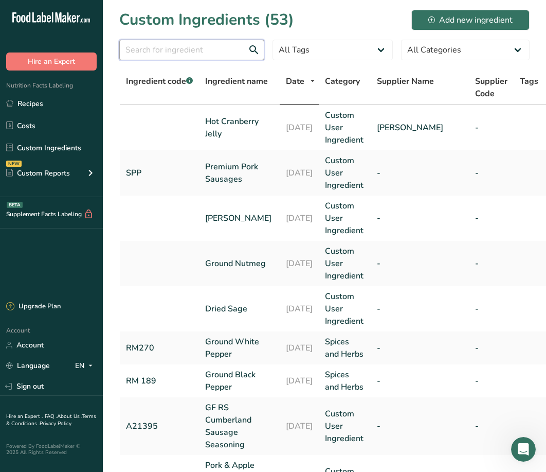
click at [152, 49] on input "text" at bounding box center [191, 50] width 145 height 21
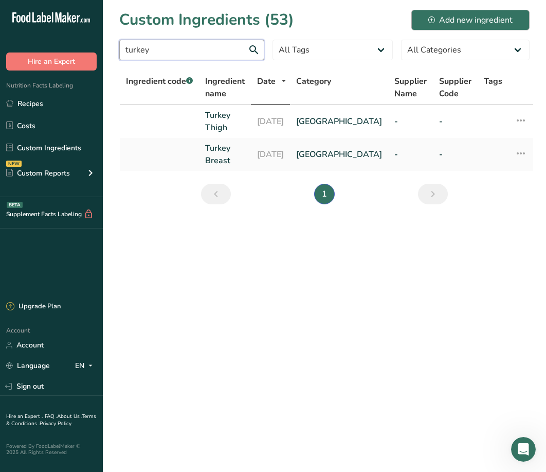
type input "turkey"
click at [487, 19] on div "Add new ingredient" at bounding box center [471, 20] width 84 height 12
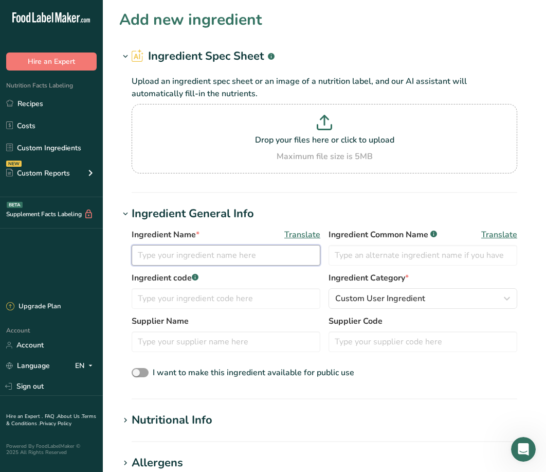
click at [203, 259] on input "text" at bounding box center [226, 255] width 189 height 21
type input "/"
click at [191, 256] on input "Turkey Sausag Seasoning" at bounding box center [226, 255] width 189 height 21
type input "Turkey Sausage Seasoning"
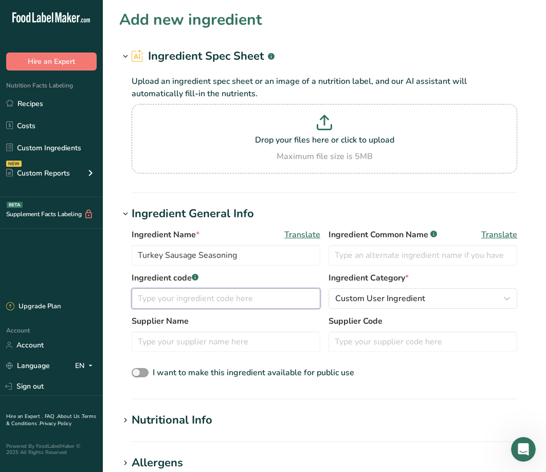
click at [178, 296] on input "text" at bounding box center [226, 298] width 189 height 21
type input "RM164"
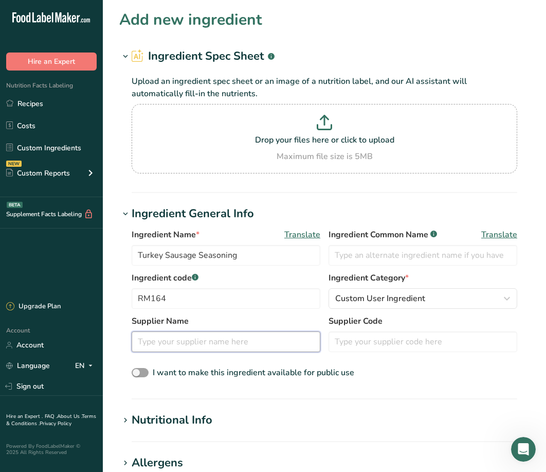
click at [175, 346] on input "text" at bounding box center [226, 341] width 189 height 21
type input "Unbar"
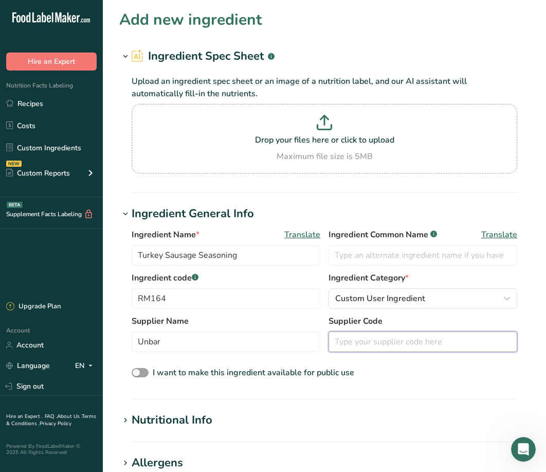
click at [356, 345] on input "text" at bounding box center [423, 341] width 189 height 21
type input "A13529"
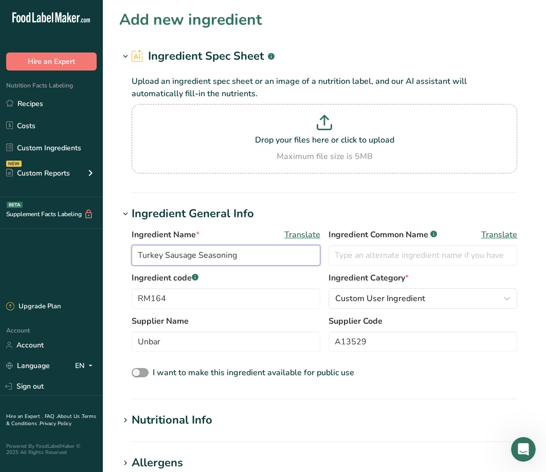
click at [240, 254] on input "Turkey Sausage Seasoning" at bounding box center [226, 255] width 189 height 21
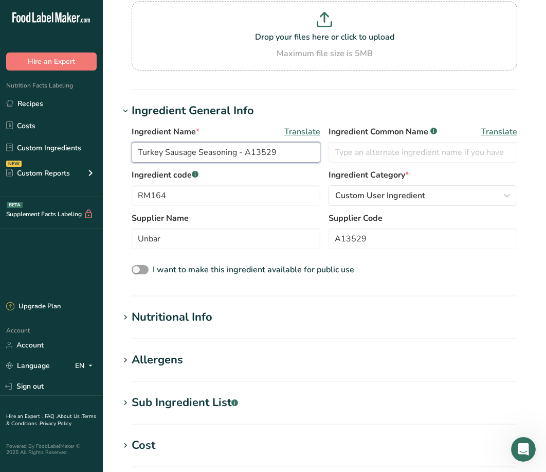
scroll to position [154, 0]
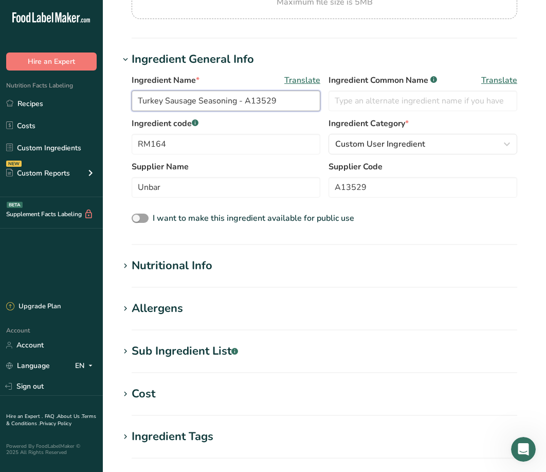
type input "Turkey Sausage Seasoning - A13529"
click at [143, 264] on div "Nutritional Info" at bounding box center [172, 265] width 81 height 17
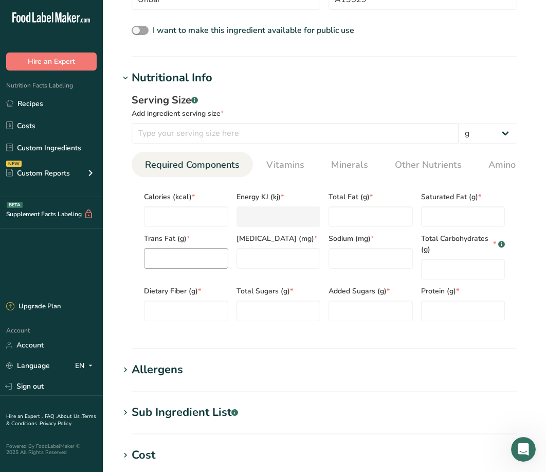
scroll to position [360, 0]
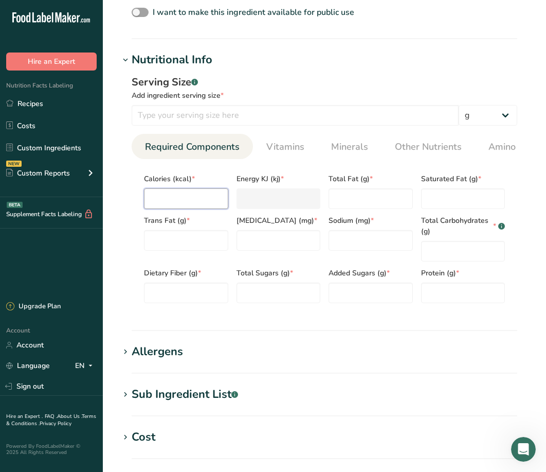
click at [182, 199] on input "number" at bounding box center [186, 198] width 84 height 21
type input "4"
type KJ "16.7"
type input "45"
type KJ "188.3"
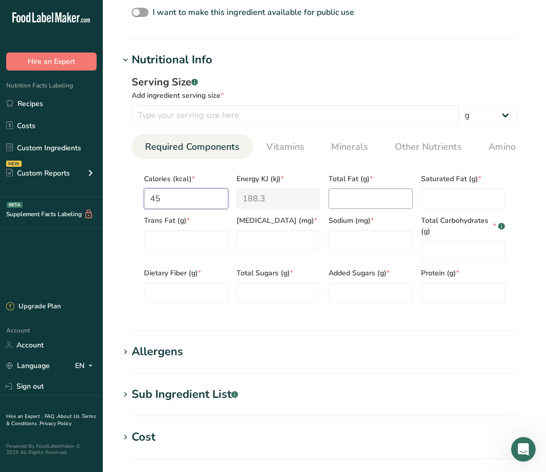
type input "45"
click at [349, 203] on Fat "number" at bounding box center [371, 198] width 84 height 21
type Fat "1.543"
click at [456, 204] on Fat "number" at bounding box center [463, 198] width 84 height 21
type Fat "0.593"
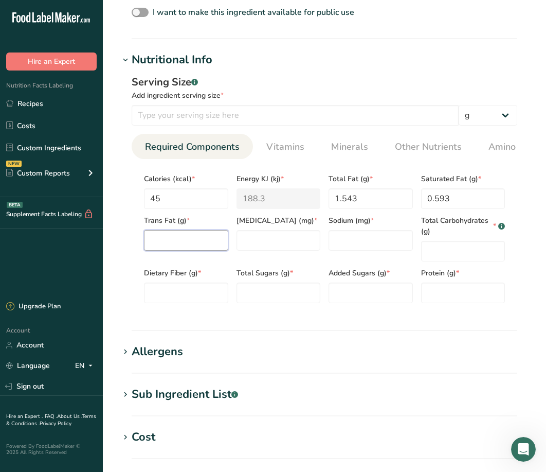
click at [180, 244] on Fat "number" at bounding box center [186, 240] width 84 height 21
type Fat "0"
click at [265, 246] on input "number" at bounding box center [279, 240] width 84 height 21
type input "0"
click at [377, 242] on input "number" at bounding box center [371, 240] width 84 height 21
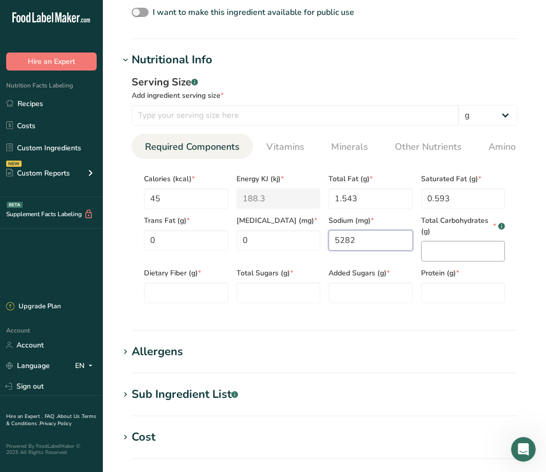
type input "5282"
click at [451, 257] on Carbohydrates "number" at bounding box center [463, 251] width 84 height 21
type Carbohydrates "61.482"
click at [184, 294] on Fiber "number" at bounding box center [186, 292] width 84 height 21
type Fiber "2.563"
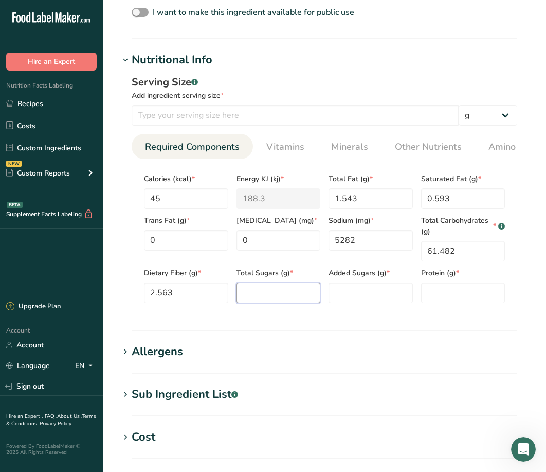
click at [262, 290] on Sugars "number" at bounding box center [279, 292] width 84 height 21
type Sugars "0.097"
click at [349, 289] on Sugars "number" at bounding box center [371, 292] width 84 height 21
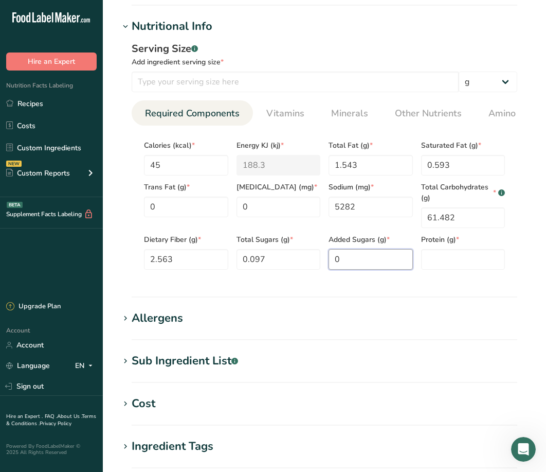
scroll to position [412, 0]
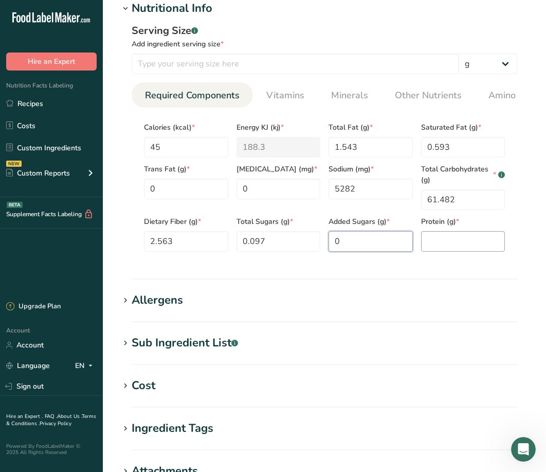
type Sugars "0"
click at [437, 246] on input "number" at bounding box center [463, 241] width 84 height 21
type input "88"
click at [333, 263] on div "Serving Size .a-a{fill:#347362;}.b-a{fill:#fff;} Add ingredient serving size * …" at bounding box center [324, 141] width 411 height 249
click at [152, 305] on div "Allergens" at bounding box center [157, 300] width 51 height 17
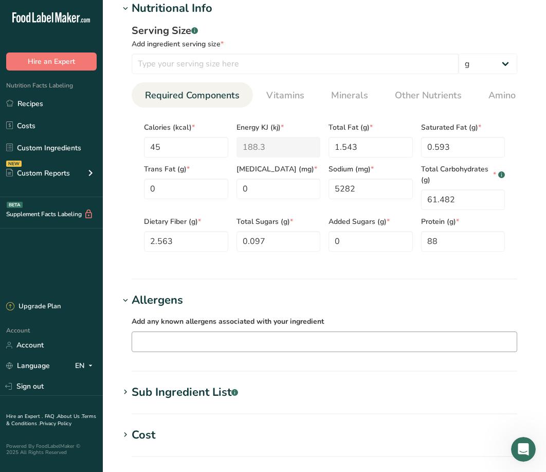
click at [174, 349] on input "text" at bounding box center [324, 341] width 385 height 16
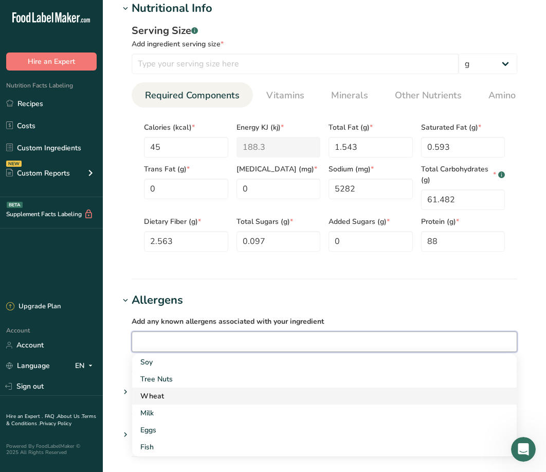
click at [145, 398] on div "Wheat" at bounding box center [316, 395] width 352 height 11
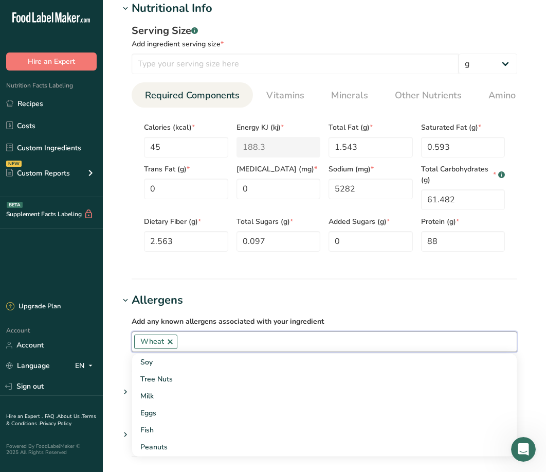
click at [198, 343] on input "text" at bounding box center [347, 341] width 340 height 16
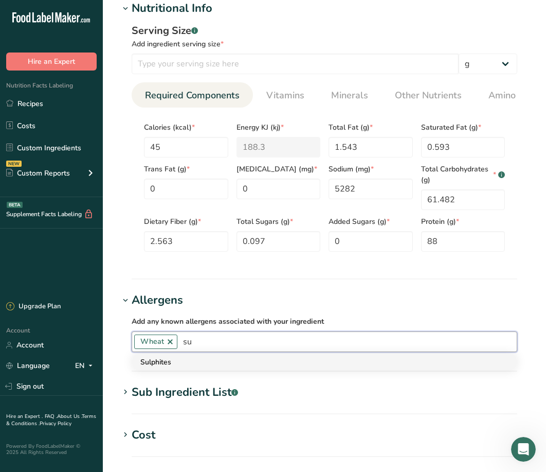
type input "su"
click at [191, 367] on div "Sulphites" at bounding box center [316, 362] width 352 height 11
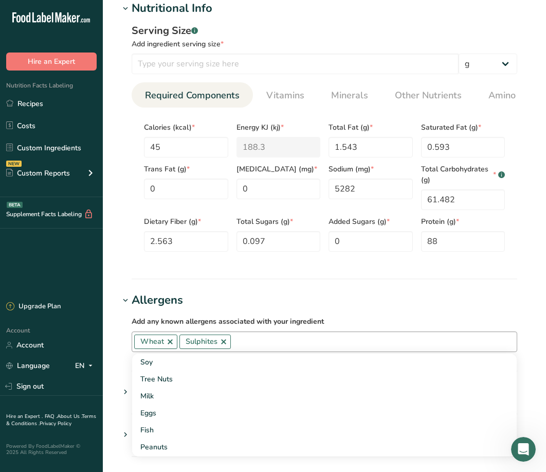
click at [257, 309] on h1 "Allergens" at bounding box center [324, 300] width 411 height 17
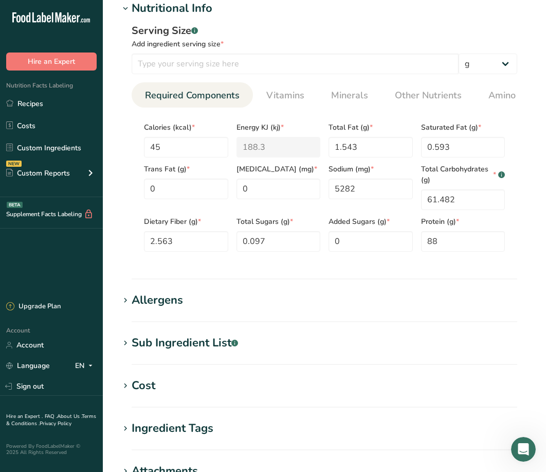
click at [163, 301] on div "Allergens" at bounding box center [157, 300] width 51 height 17
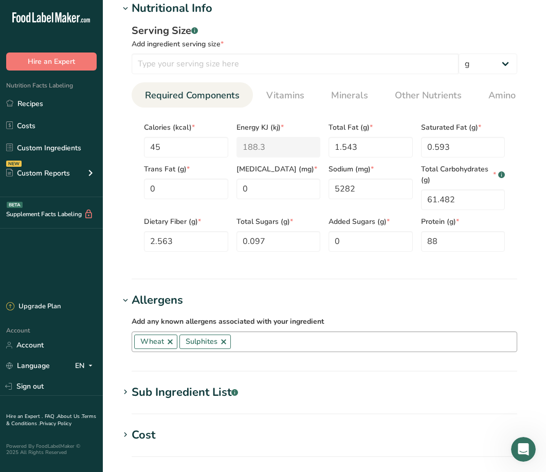
click at [244, 288] on section "Add new ingredient Ingredient Spec Sheet .a-a{fill:#347362;}.b-a{fill:#fff;} Up…" at bounding box center [324, 132] width 443 height 1088
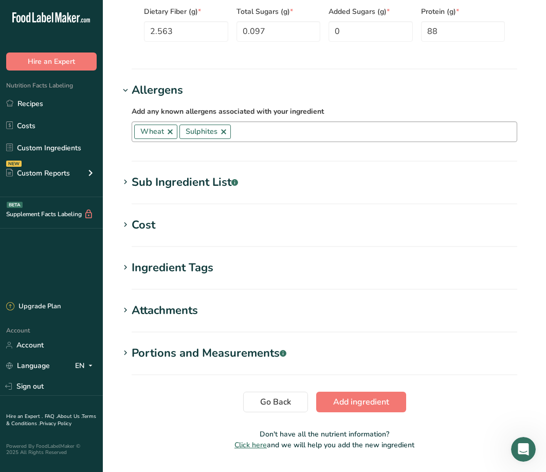
scroll to position [652, 0]
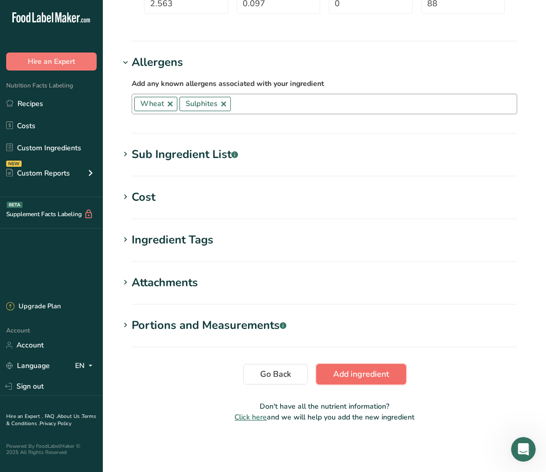
click at [345, 374] on span "Add ingredient" at bounding box center [361, 374] width 56 height 12
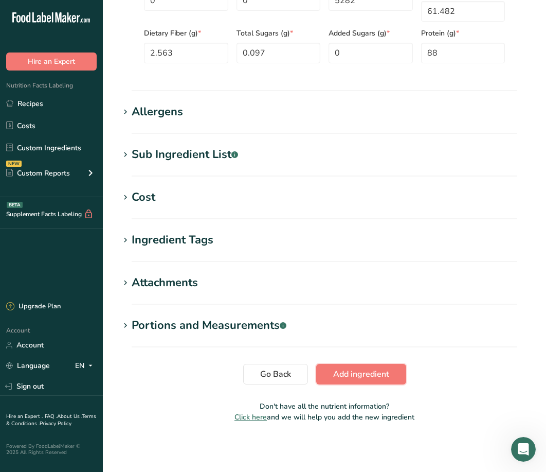
scroll to position [27, 0]
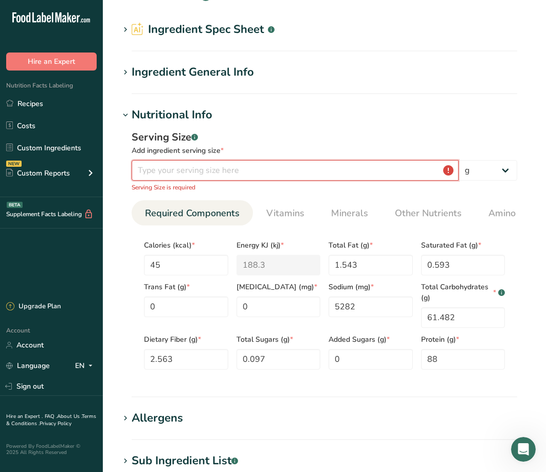
click at [208, 171] on input "number" at bounding box center [295, 170] width 327 height 21
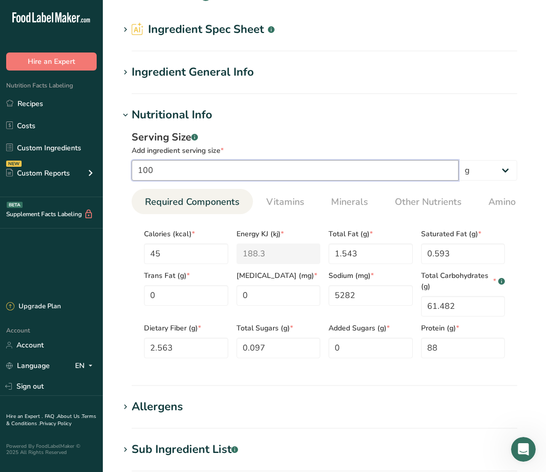
type input "100"
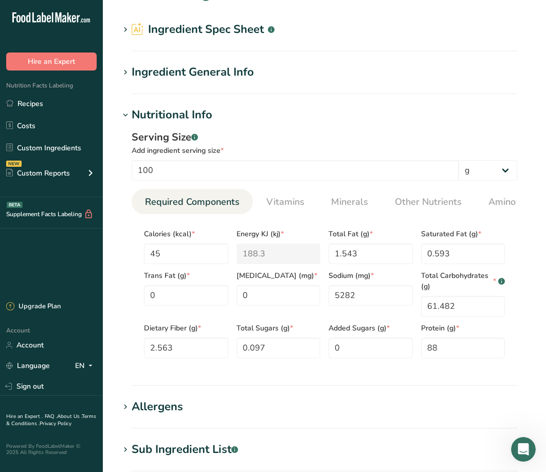
click at [198, 73] on div "Ingredient General Info" at bounding box center [193, 72] width 122 height 17
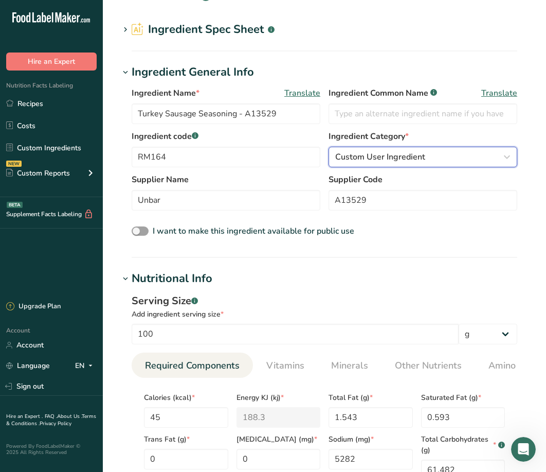
click at [387, 162] on span "Custom User Ingredient" at bounding box center [380, 157] width 90 height 12
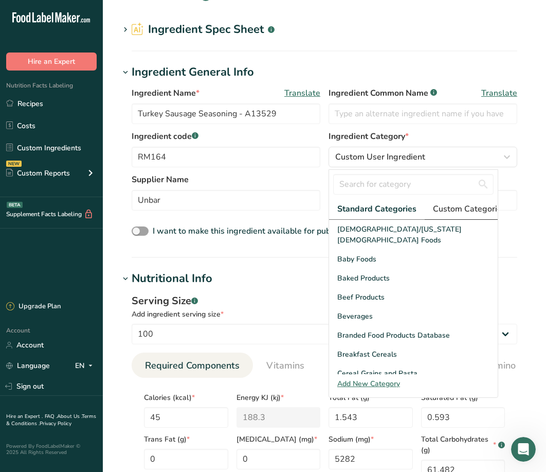
click at [447, 204] on span "Custom Categories .a-a{fill:#347362;}.b-a{fill:#fff;}" at bounding box center [473, 209] width 80 height 12
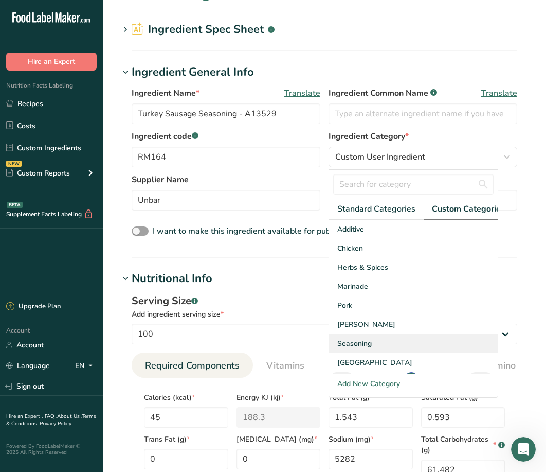
click at [363, 349] on span "Seasoning" at bounding box center [354, 343] width 34 height 11
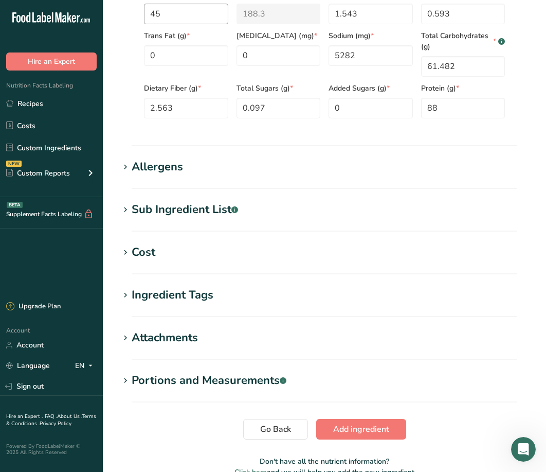
scroll to position [438, 0]
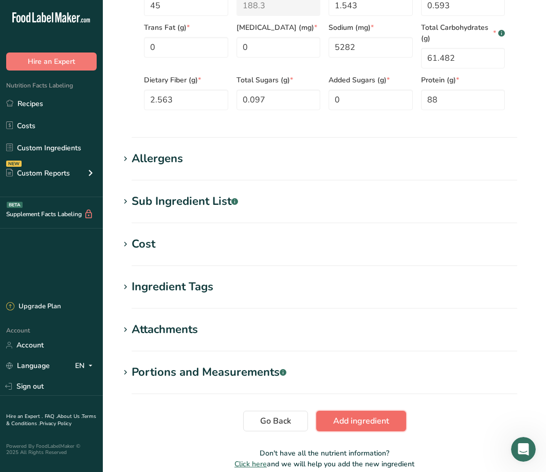
click at [351, 424] on span "Add ingredient" at bounding box center [361, 421] width 56 height 12
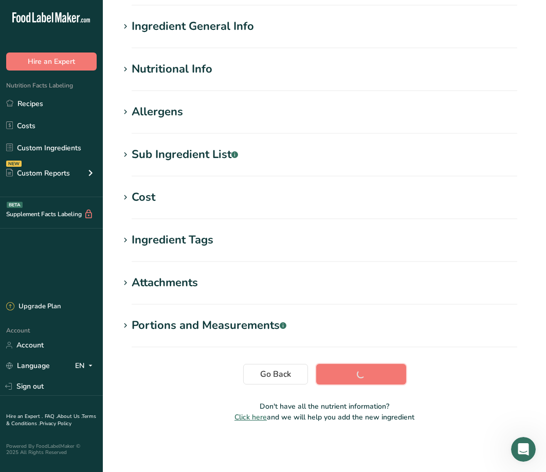
scroll to position [73, 0]
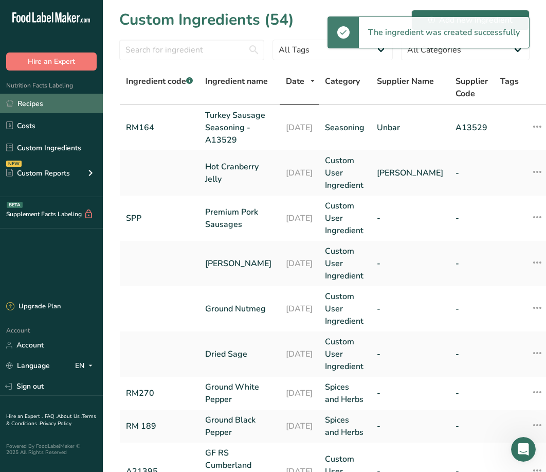
click at [48, 102] on link "Recipes" at bounding box center [51, 104] width 103 height 20
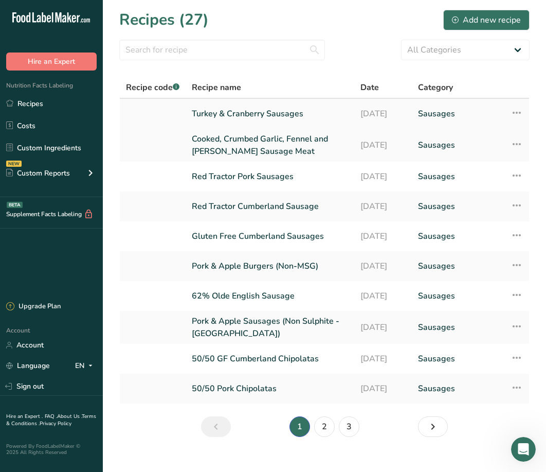
click at [245, 108] on link "Turkey & Cranberry Sausages" at bounding box center [270, 114] width 156 height 22
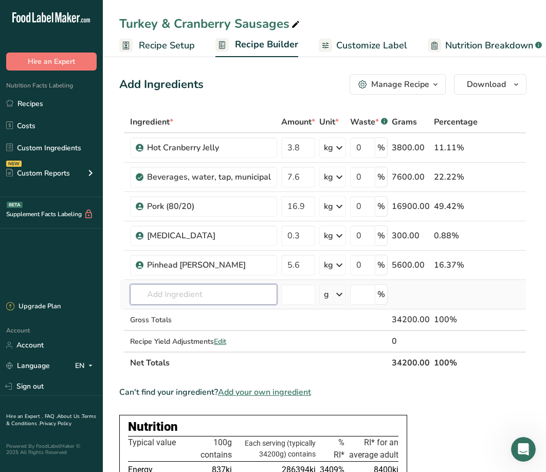
click at [150, 296] on input "text" at bounding box center [203, 294] width 147 height 21
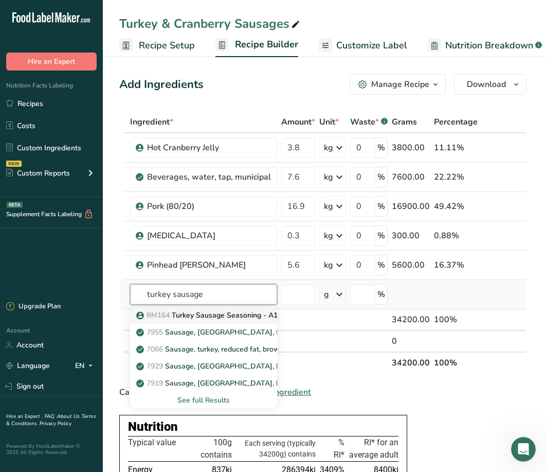
type input "turkey sausage"
click at [194, 312] on p "RM164 Turkey Sausage Seasoning - A13529" at bounding box center [216, 315] width 156 height 11
type input "Turkey Sausage Seasoning - A13529"
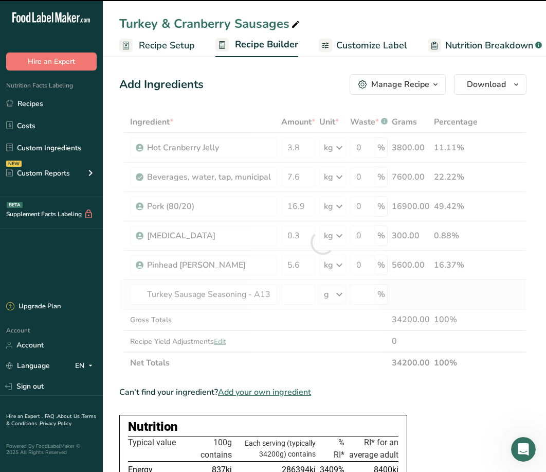
type input "0"
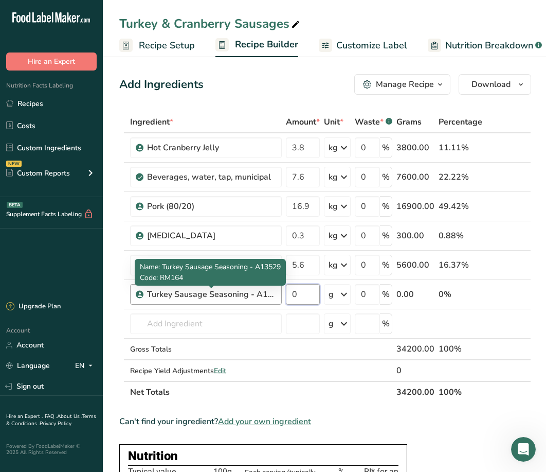
drag, startPoint x: 304, startPoint y: 296, endPoint x: 270, endPoint y: 294, distance: 34.0
click at [270, 294] on tr "Turkey Sausage Seasoning - A13529 0 g Weight Units g kg mg See more Volume Unit…" at bounding box center [325, 294] width 411 height 29
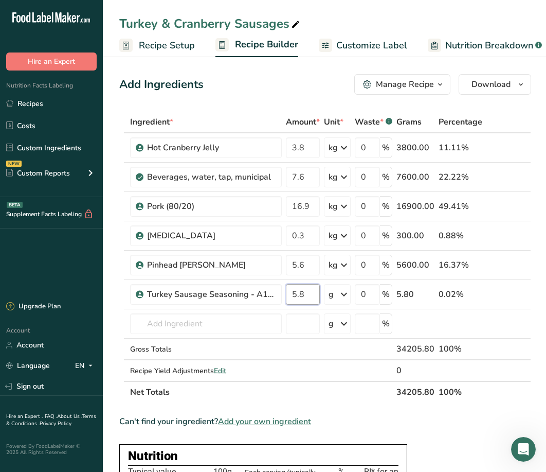
type input "5.8"
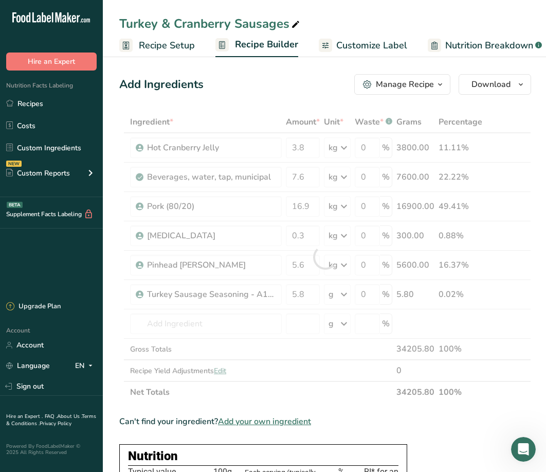
click at [346, 293] on div "Ingredient * Amount * Unit * Waste * .a-a{fill:#347362;}.b-a{fill:#fff;} Grams …" at bounding box center [325, 257] width 412 height 292
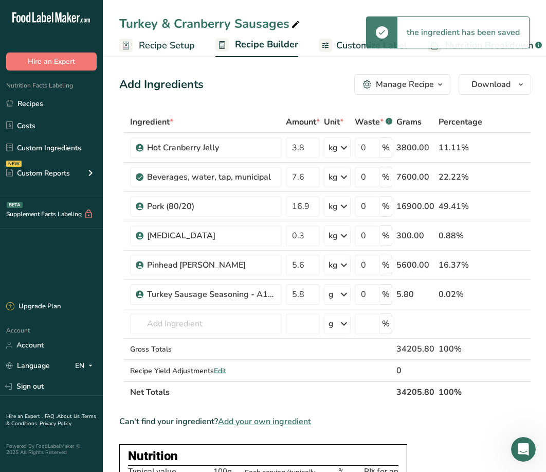
click at [347, 294] on icon at bounding box center [344, 294] width 12 height 19
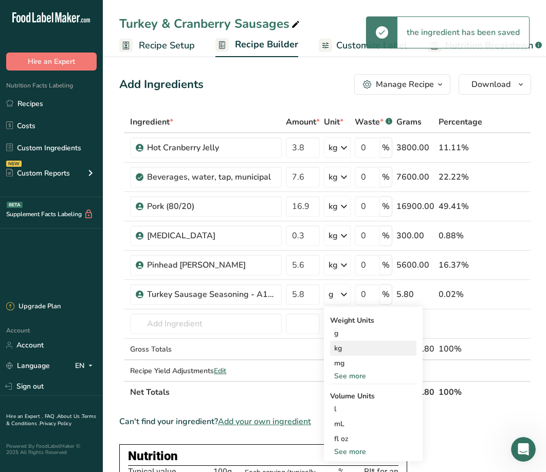
click at [353, 348] on div "kg" at bounding box center [373, 348] width 86 height 15
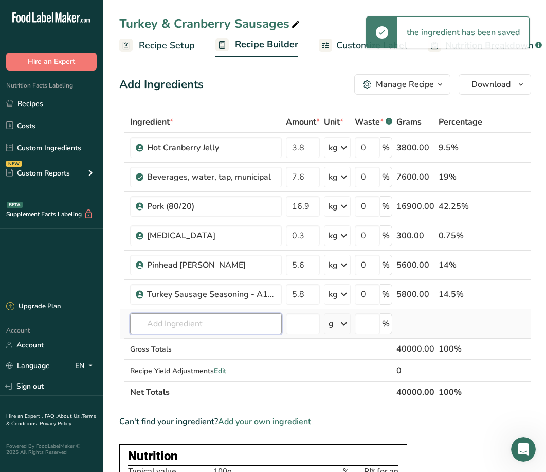
click at [191, 325] on input "text" at bounding box center [206, 323] width 152 height 21
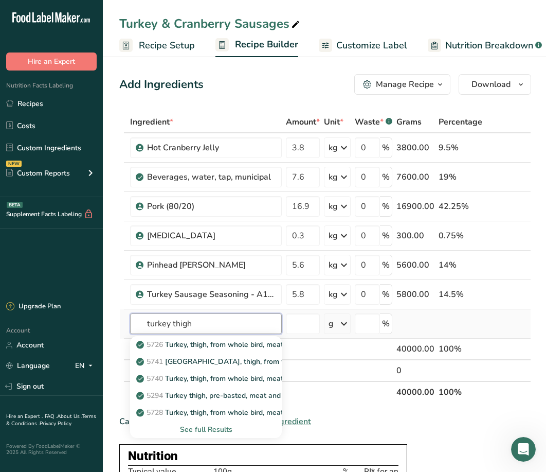
type input "turkey thigh"
click at [209, 433] on div "See full Results" at bounding box center [205, 429] width 135 height 11
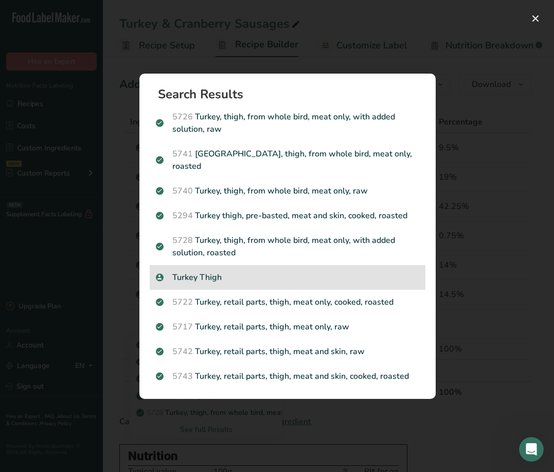
click at [201, 278] on div "Turkey Thigh" at bounding box center [288, 277] width 276 height 25
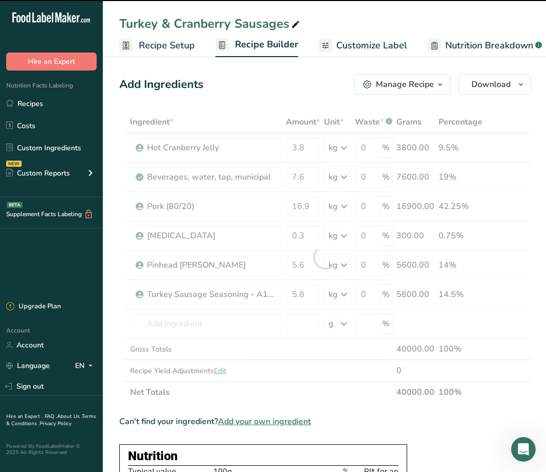
type input "0"
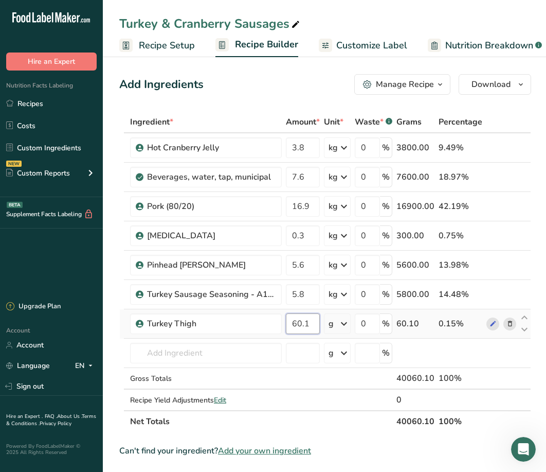
type input "60.1"
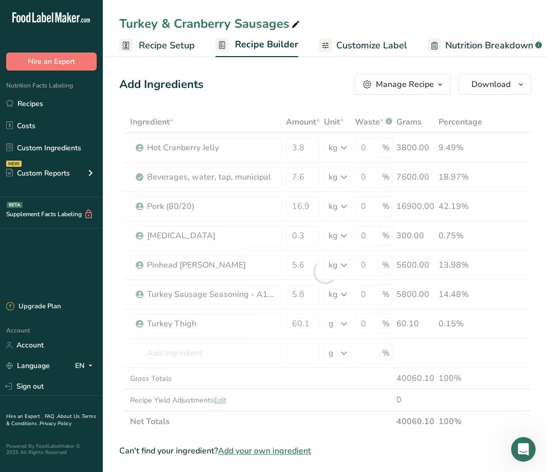
click at [347, 323] on div "Ingredient * Amount * Unit * Waste * .a-a{fill:#347362;}.b-a{fill:#fff;} Grams …" at bounding box center [325, 271] width 412 height 321
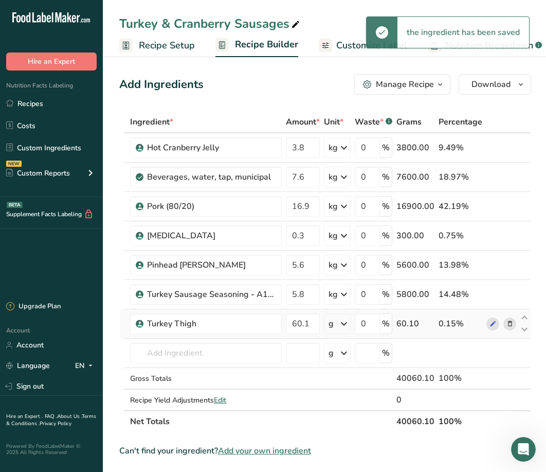
click at [345, 328] on icon at bounding box center [344, 323] width 12 height 19
click at [347, 377] on div "kg" at bounding box center [373, 377] width 86 height 15
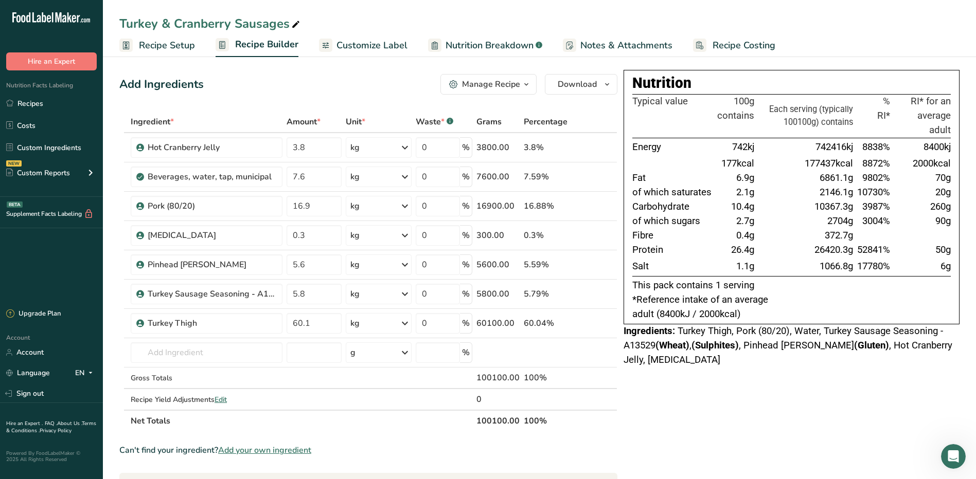
click at [353, 46] on span "Customize Label" at bounding box center [371, 46] width 71 height 14
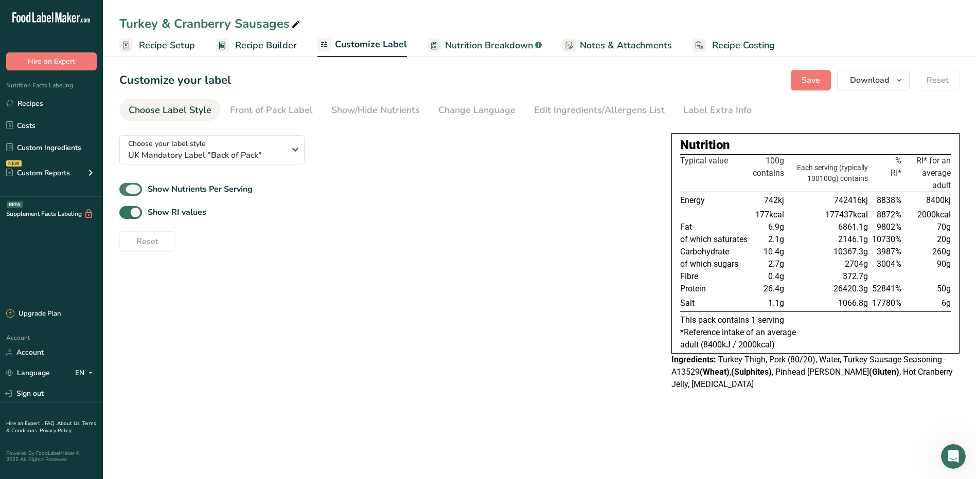
click at [137, 189] on span at bounding box center [130, 189] width 23 height 13
click at [126, 189] on input "Show Nutrients Per Serving" at bounding box center [122, 189] width 7 height 7
checkbox input "false"
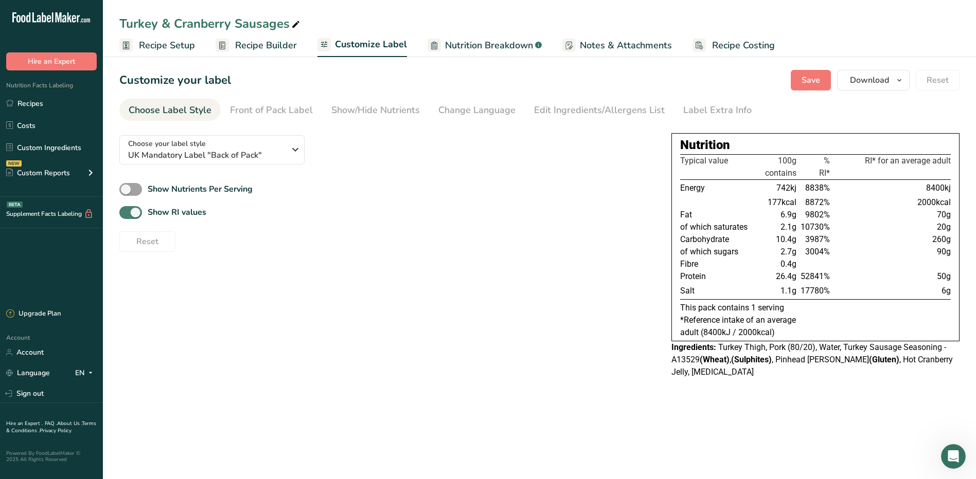
click at [132, 213] on span at bounding box center [130, 212] width 23 height 13
click at [126, 213] on input "Show RI values" at bounding box center [122, 212] width 7 height 7
checkbox input "false"
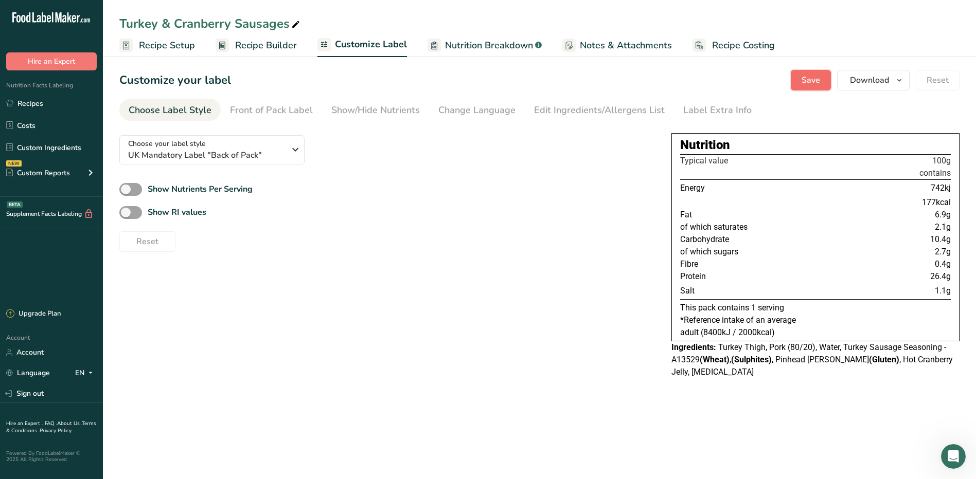
click at [815, 82] on span "Save" at bounding box center [811, 80] width 19 height 12
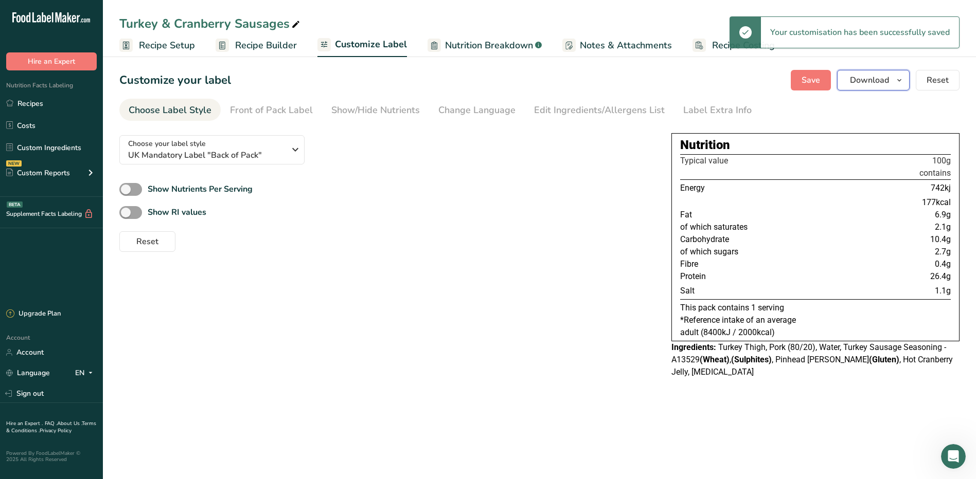
click at [877, 79] on span "Download" at bounding box center [869, 80] width 39 height 12
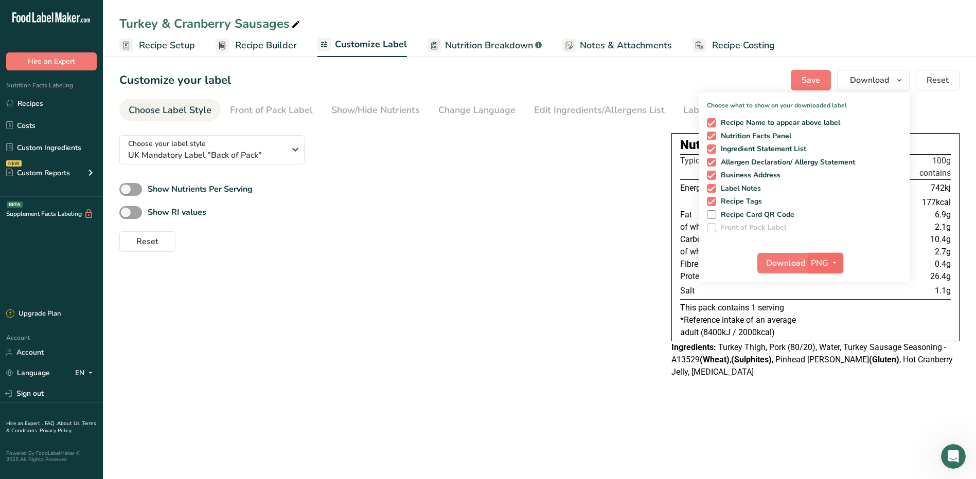
click at [829, 262] on span "button" at bounding box center [834, 263] width 12 height 12
click at [826, 333] on link "PDF" at bounding box center [826, 335] width 33 height 17
click at [778, 262] on span "Download" at bounding box center [786, 263] width 39 height 12
click at [553, 206] on div "Show RI values" at bounding box center [387, 212] width 536 height 17
